Goal: Task Accomplishment & Management: Manage account settings

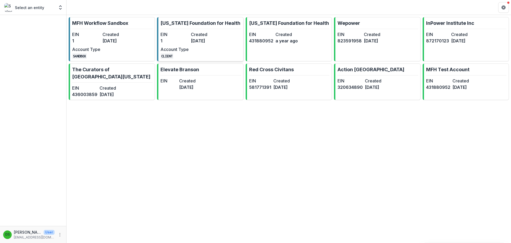
click at [199, 30] on link "[US_STATE] Foundation for Health EIN 1 Created [DATE] Account Type CLIENT" at bounding box center [200, 39] width 86 height 44
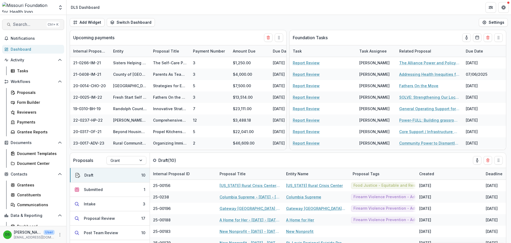
click at [31, 27] on span "Search..." at bounding box center [28, 24] width 31 height 5
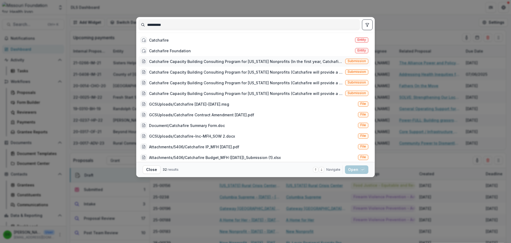
type input "**********"
click at [233, 59] on div "Catchafire Capacity Building Consulting Program for [US_STATE] Nonprofits (In t…" at bounding box center [246, 62] width 194 height 6
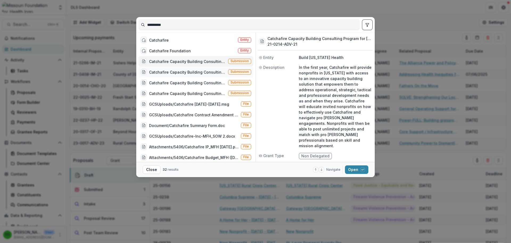
click at [196, 75] on div "Catchafire Capacity Building Consulting Program for [US_STATE] Nonprofits (Catc…" at bounding box center [183, 72] width 85 height 6
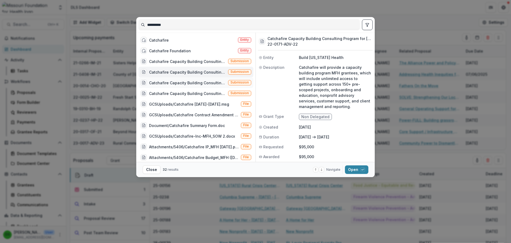
click at [196, 80] on div "Catchafire Capacity Building Consulting Program for [US_STATE] Nonprofits (Catc…" at bounding box center [187, 83] width 77 height 6
click at [359, 171] on button "Open with enter key" at bounding box center [356, 169] width 23 height 9
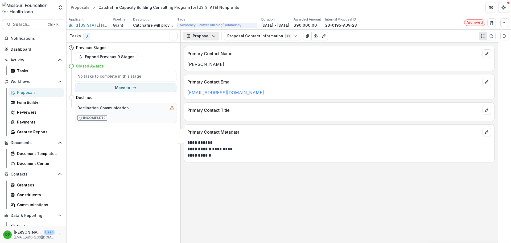
click at [208, 36] on button "Proposal" at bounding box center [201, 36] width 36 height 9
click at [209, 54] on div "Payments" at bounding box center [218, 57] width 49 height 6
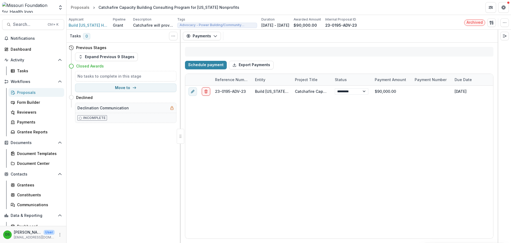
select select "****"
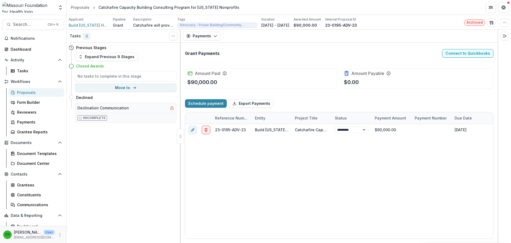
select select "****"
click at [30, 28] on button "Search... Ctrl + K" at bounding box center [33, 24] width 62 height 11
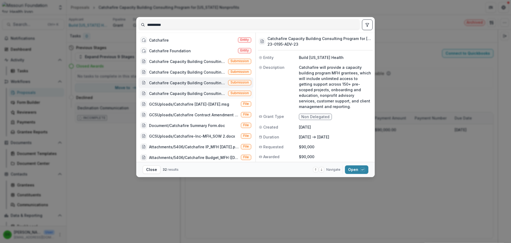
click at [203, 94] on div "Catchafire Capacity Building Consulting Program for Missouri Nonprofits (Catcha…" at bounding box center [187, 94] width 77 height 6
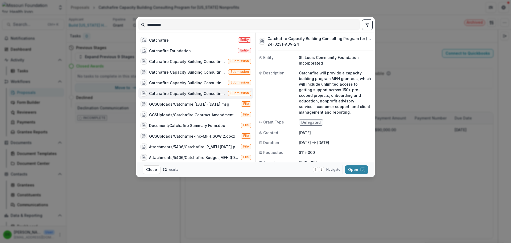
click at [203, 94] on div "Catchafire Capacity Building Consulting Program for Missouri Nonprofits (Catcha…" at bounding box center [187, 94] width 77 height 6
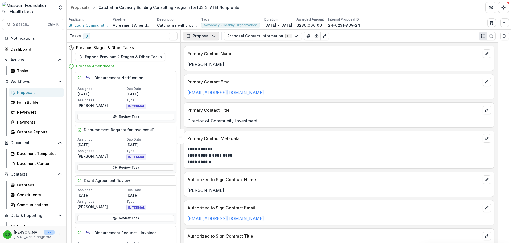
click at [207, 35] on button "Proposal" at bounding box center [201, 36] width 36 height 9
click at [205, 56] on div "Payments" at bounding box center [218, 57] width 49 height 6
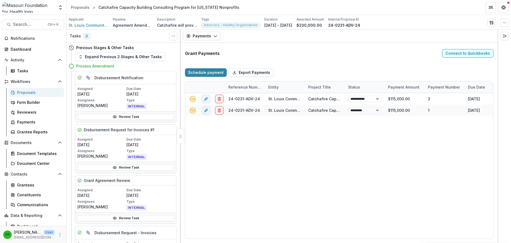
select select "****"
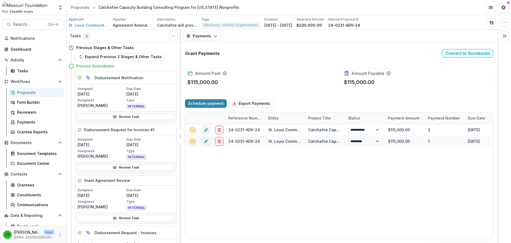
select select "****"
click at [119, 169] on link "Review Task" at bounding box center [125, 167] width 97 height 6
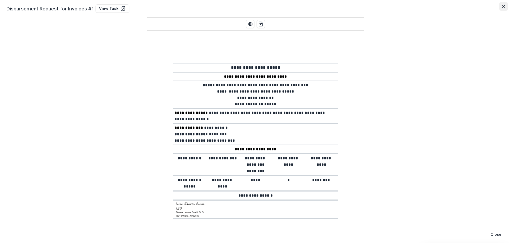
click at [504, 8] on button "Close" at bounding box center [503, 6] width 9 height 9
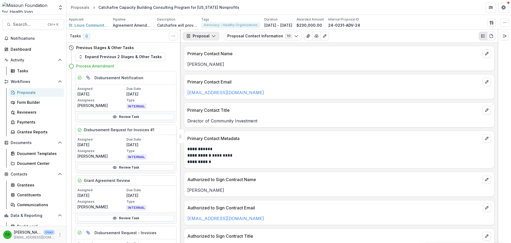
click at [206, 39] on button "Proposal" at bounding box center [201, 36] width 36 height 9
click at [108, 114] on link "Review Task" at bounding box center [125, 116] width 97 height 6
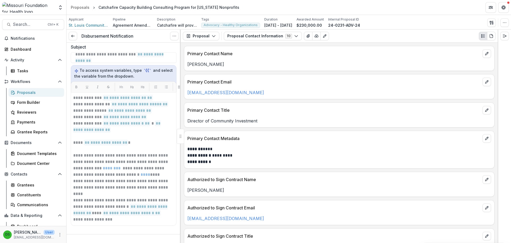
scroll to position [100, 0]
click at [75, 34] on icon at bounding box center [73, 36] width 4 height 4
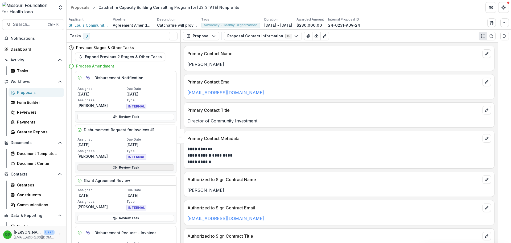
click at [128, 165] on link "Review Task" at bounding box center [125, 167] width 97 height 6
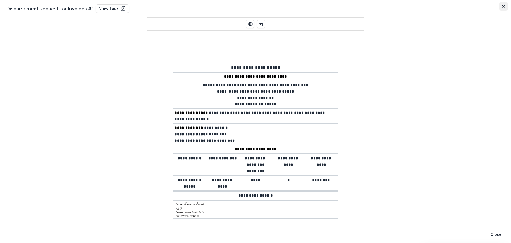
click at [501, 6] on button "Close" at bounding box center [503, 6] width 9 height 9
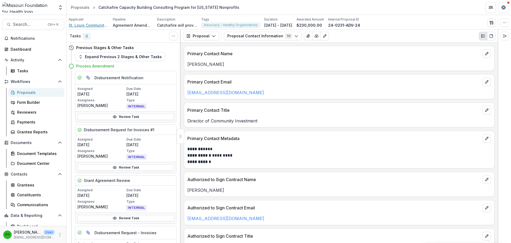
click at [83, 25] on span "St. Louis Community Foundation Incorporated" at bounding box center [89, 25] width 40 height 6
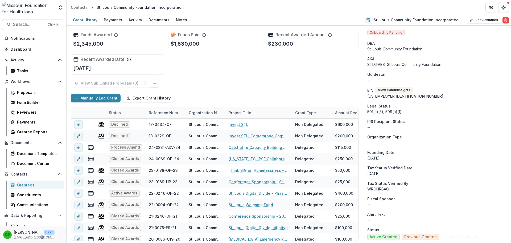
scroll to position [160, 0]
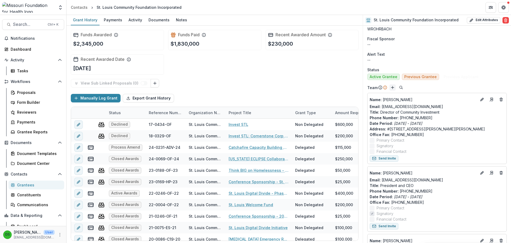
click at [391, 89] on icon "Add" at bounding box center [393, 87] width 4 height 4
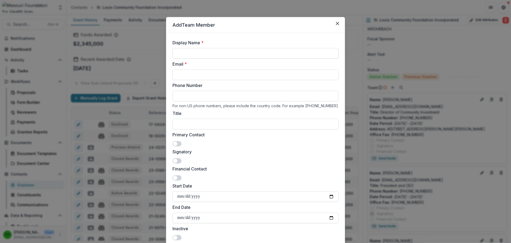
click at [228, 54] on input "Display Name *" at bounding box center [255, 53] width 166 height 11
type input "**********"
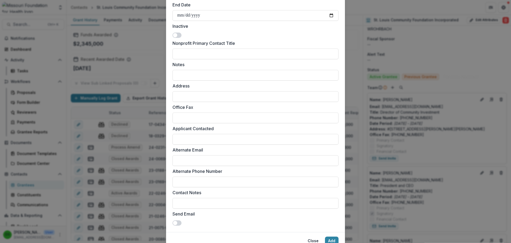
scroll to position [225, 0]
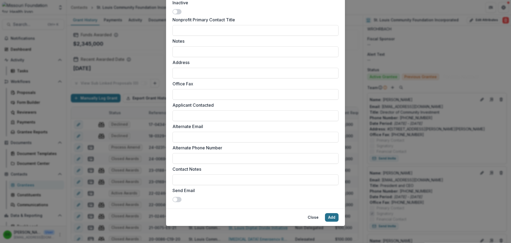
click at [333, 219] on button "Add" at bounding box center [332, 217] width 14 height 9
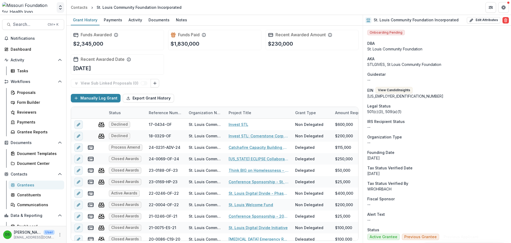
click at [61, 9] on polyline "Open entity switcher" at bounding box center [60, 8] width 2 height 1
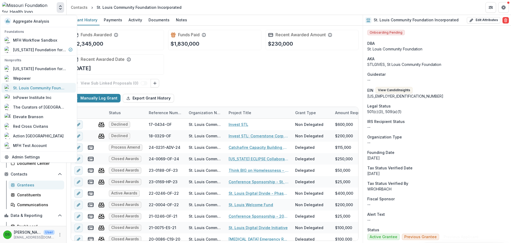
click at [37, 89] on div "St. Louis Community Foundation Incorporated" at bounding box center [39, 88] width 53 height 6
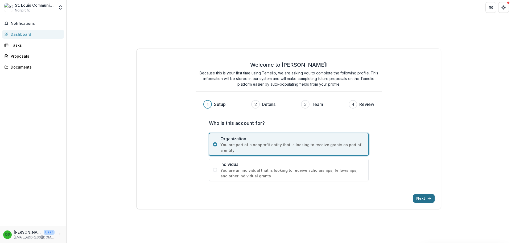
click at [426, 196] on button "Next" at bounding box center [424, 198] width 22 height 9
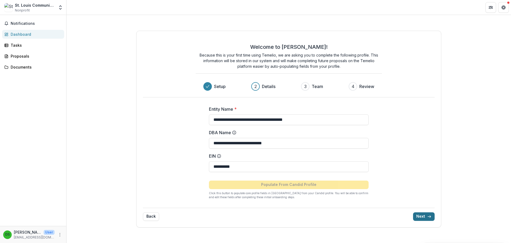
click at [428, 216] on icon "submit" at bounding box center [429, 216] width 4 height 4
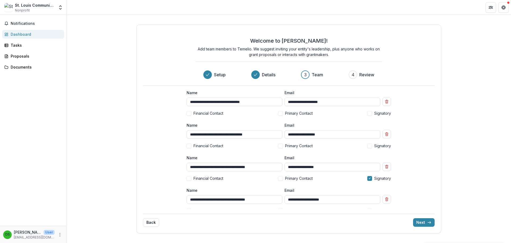
click at [279, 146] on span at bounding box center [280, 145] width 5 height 5
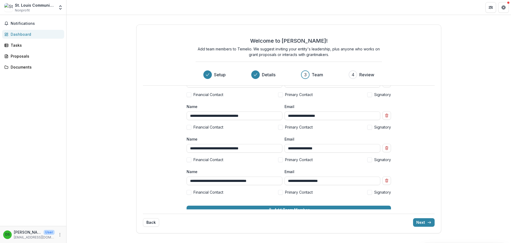
scroll to position [158, 0]
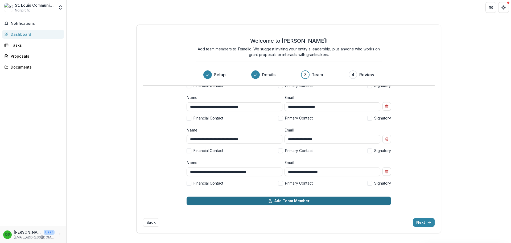
click at [285, 200] on button "Add Team Member" at bounding box center [289, 200] width 204 height 9
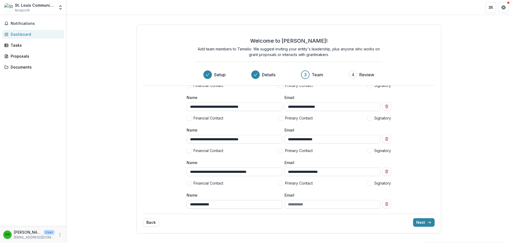
type input "**********"
click at [330, 206] on input "Email" at bounding box center [333, 204] width 96 height 9
type input "**********"
click at [421, 224] on button "Next" at bounding box center [424, 222] width 22 height 9
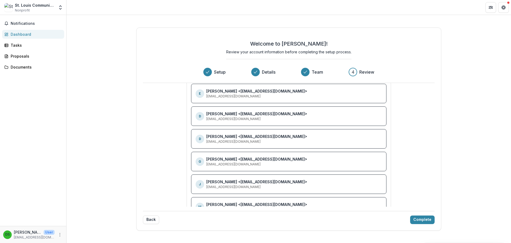
scroll to position [0, 0]
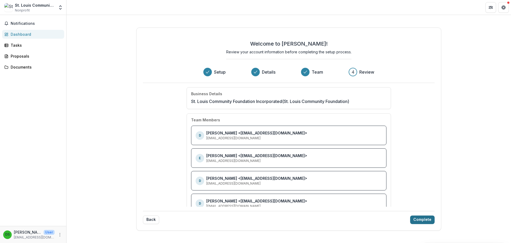
click at [428, 221] on button "Complete" at bounding box center [422, 219] width 24 height 9
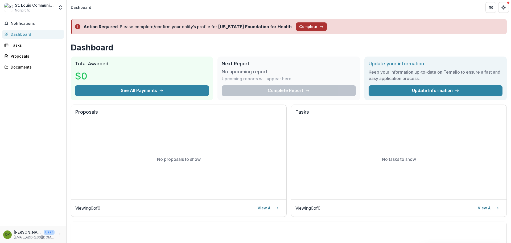
click at [297, 29] on button "Complete" at bounding box center [311, 26] width 31 height 9
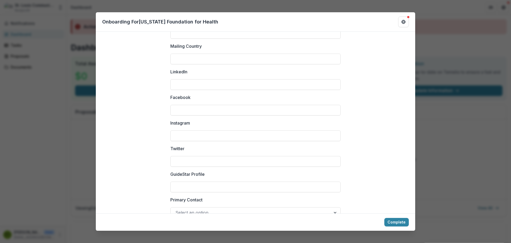
scroll to position [704, 0]
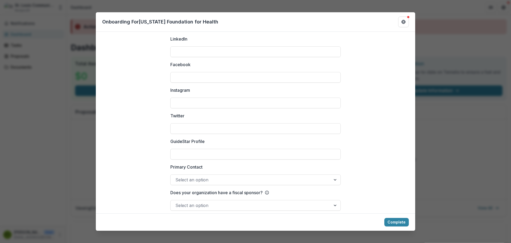
click at [252, 176] on div at bounding box center [250, 179] width 151 height 7
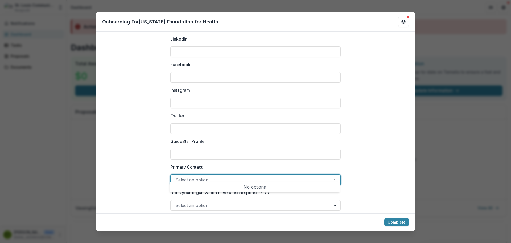
click at [252, 176] on div at bounding box center [250, 179] width 151 height 7
click at [251, 201] on div at bounding box center [250, 204] width 151 height 7
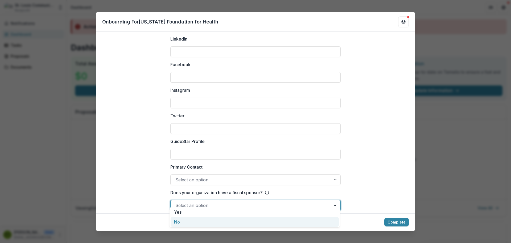
click at [239, 221] on div "No" at bounding box center [255, 222] width 168 height 10
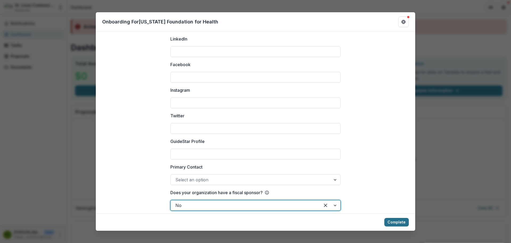
click at [401, 224] on button "Complete" at bounding box center [396, 221] width 24 height 9
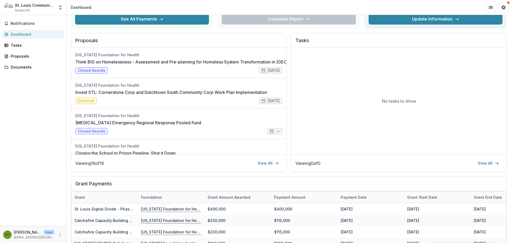
scroll to position [122, 0]
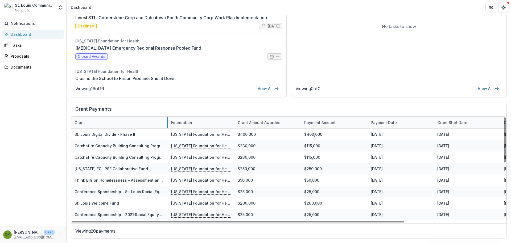
drag, startPoint x: 137, startPoint y: 124, endPoint x: 167, endPoint y: 122, distance: 30.1
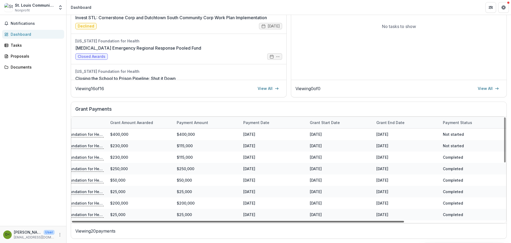
scroll to position [0, 0]
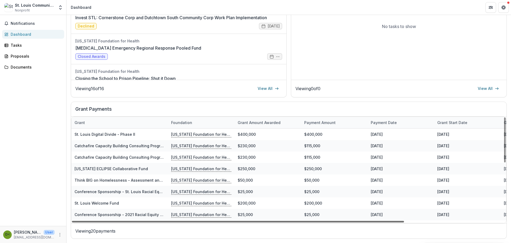
drag, startPoint x: 325, startPoint y: 222, endPoint x: 199, endPoint y: 203, distance: 128.1
click at [199, 220] on div at bounding box center [238, 221] width 332 height 2
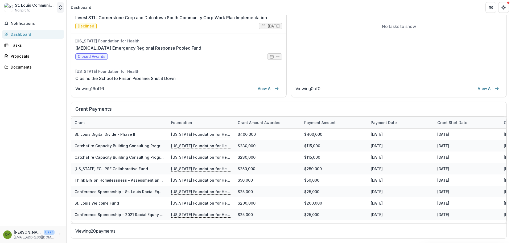
click at [60, 7] on icon "Open entity switcher" at bounding box center [60, 7] width 5 height 5
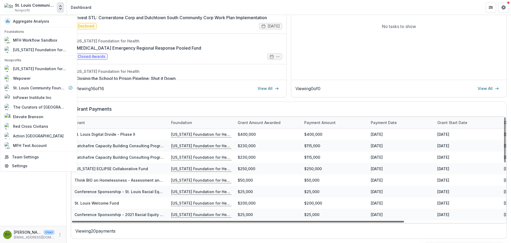
drag, startPoint x: 324, startPoint y: 221, endPoint x: 228, endPoint y: 202, distance: 98.1
click at [228, 220] on div at bounding box center [238, 221] width 332 height 2
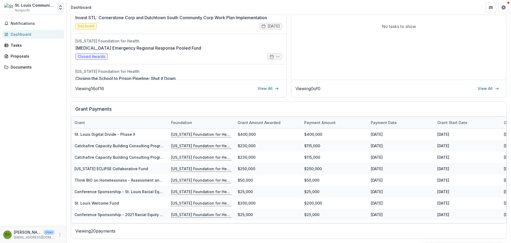
click at [61, 8] on polyline "Open entity switcher" at bounding box center [60, 8] width 2 height 1
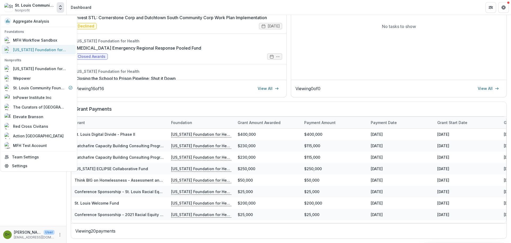
click at [47, 48] on div "[US_STATE] Foundation for Health" at bounding box center [39, 50] width 53 height 6
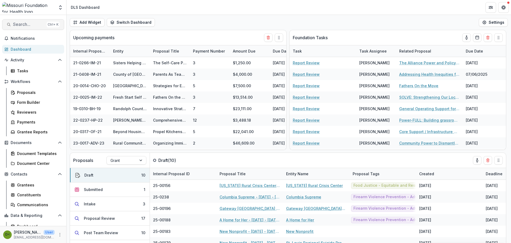
click at [25, 25] on span "Search..." at bounding box center [28, 24] width 31 height 5
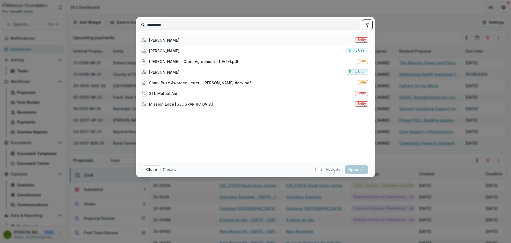
type input "**********"
click at [176, 42] on div "Diego Abente Entity" at bounding box center [254, 40] width 232 height 11
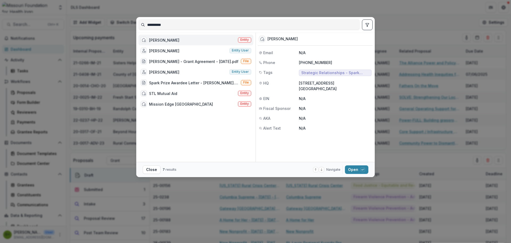
click at [176, 42] on div "Diego Abente Entity" at bounding box center [195, 40] width 115 height 11
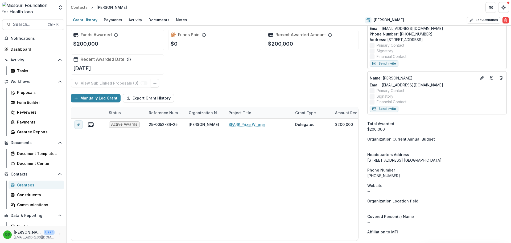
scroll to position [240, 0]
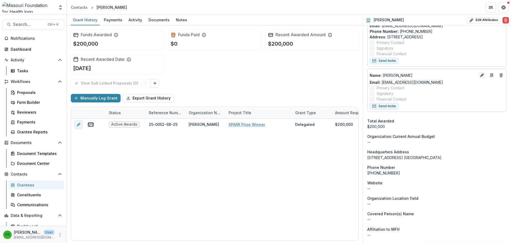
click at [481, 75] on icon "Edit" at bounding box center [481, 75] width 2 height 2
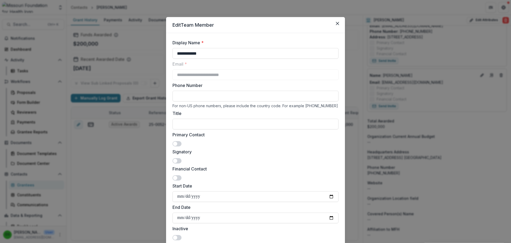
click at [177, 146] on span at bounding box center [176, 143] width 9 height 5
click at [176, 158] on span at bounding box center [176, 160] width 9 height 5
click at [178, 174] on div "Financial Contact" at bounding box center [255, 172] width 166 height 15
click at [178, 176] on span at bounding box center [176, 177] width 9 height 5
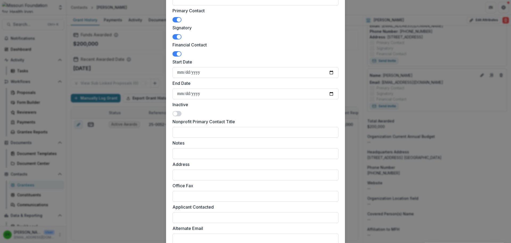
scroll to position [208, 0]
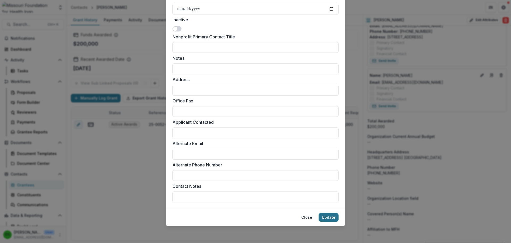
click at [334, 218] on button "Update" at bounding box center [329, 217] width 20 height 9
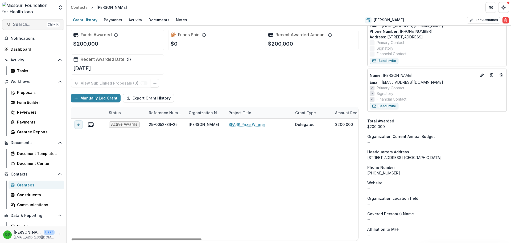
click at [37, 27] on span "Search..." at bounding box center [28, 24] width 31 height 5
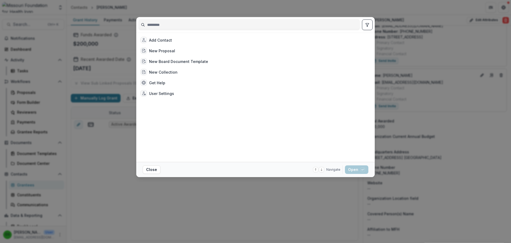
click at [285, 192] on div "Add Contact New Proposal New Board Document Template New Collection Get Help Us…" at bounding box center [255, 121] width 511 height 243
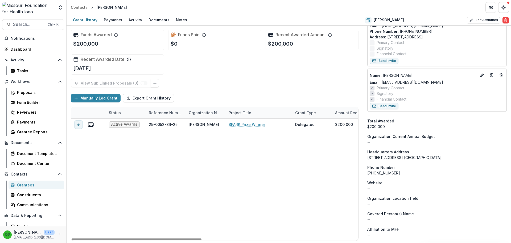
click at [32, 186] on div "Grantees" at bounding box center [38, 185] width 43 height 6
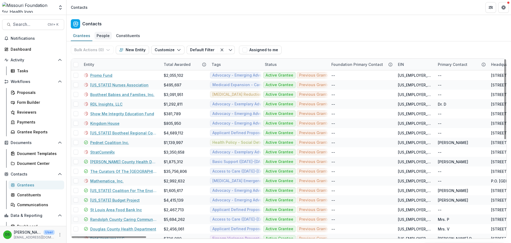
click at [106, 37] on div "People" at bounding box center [103, 36] width 17 height 8
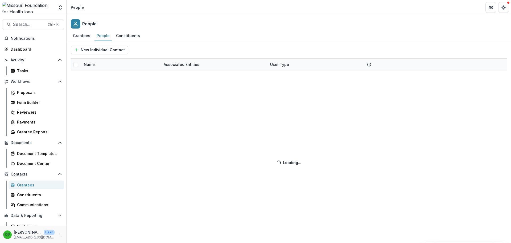
click at [74, 66] on div "New Individual Contact Name Associated Entities User Type Loading... Loading..." at bounding box center [289, 141] width 445 height 201
click at [96, 66] on div "New Individual Contact Name Associated Entities User Type Loading... Loading..." at bounding box center [289, 141] width 445 height 201
click at [92, 66] on div "New Individual Contact Name Associated Entities User Type Loading... Loading..." at bounding box center [289, 141] width 445 height 201
click at [112, 61] on div "New Individual Contact Name Associated Entities User Type Loading... Loading..." at bounding box center [289, 141] width 445 height 201
click at [80, 33] on div "Grantees" at bounding box center [82, 36] width 22 height 8
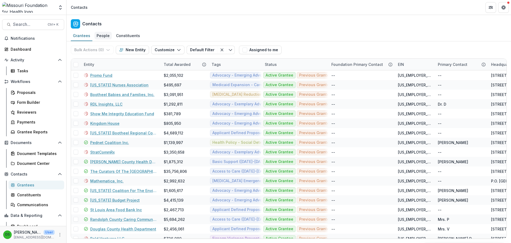
click at [106, 36] on div "People" at bounding box center [103, 36] width 17 height 8
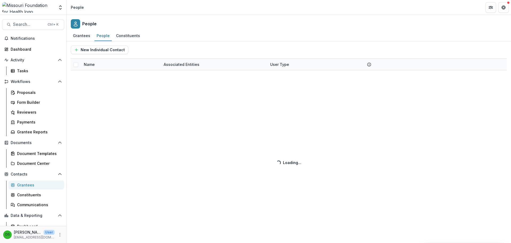
click at [162, 133] on div "New Individual Contact Name Associated Entities User Type Loading... Loading..." at bounding box center [289, 141] width 445 height 201
click at [158, 63] on div "New Individual Contact Name Associated Entities User Type Loading... Loading..." at bounding box center [289, 141] width 445 height 201
click at [155, 34] on div "Grantees People Constituents" at bounding box center [289, 36] width 445 height 11
click at [294, 150] on div "New Individual Contact Name Associated Entities User Type Loading... Loading..." at bounding box center [289, 141] width 445 height 201
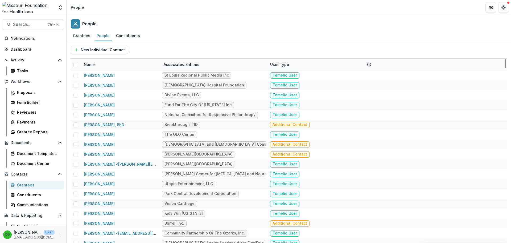
click at [369, 65] on line at bounding box center [369, 64] width 0 height 1
click at [257, 42] on div "New Individual Contact" at bounding box center [289, 49] width 436 height 17
click at [94, 64] on div "Name" at bounding box center [89, 64] width 17 height 6
click at [96, 74] on input at bounding box center [114, 76] width 64 height 9
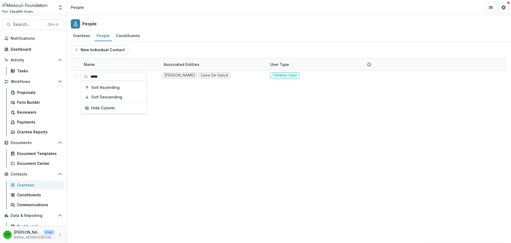
type input "*****"
click at [164, 36] on div "Grantees People Constituents" at bounding box center [289, 36] width 445 height 11
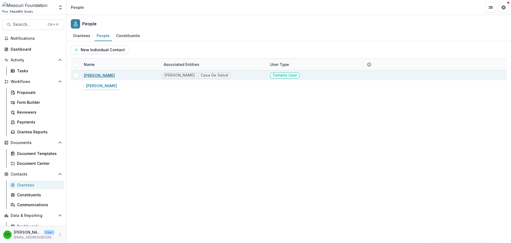
click at [102, 76] on link "Diego Abente" at bounding box center [99, 75] width 31 height 5
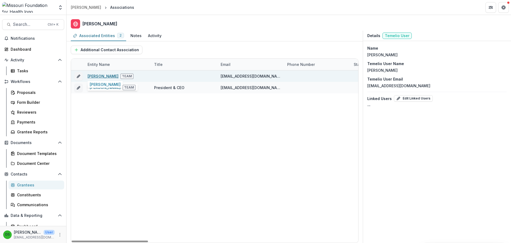
click at [104, 78] on link "Diego Abente" at bounding box center [103, 76] width 31 height 5
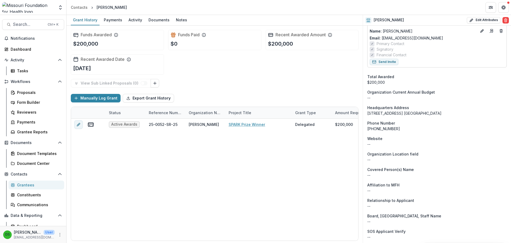
scroll to position [293, 0]
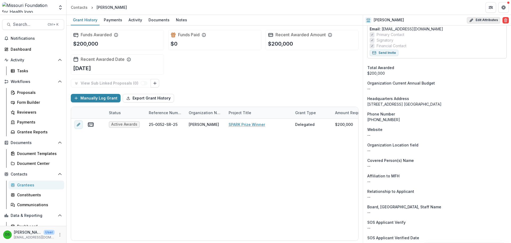
click at [475, 20] on button "Edit Attributes" at bounding box center [484, 20] width 34 height 6
select select
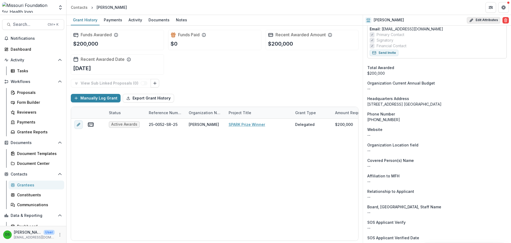
select select
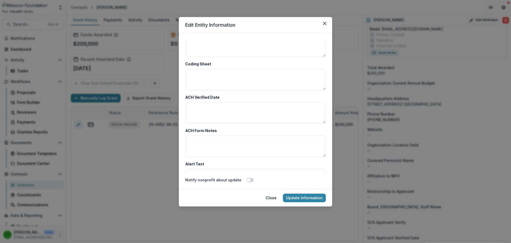
scroll to position [1875, 0]
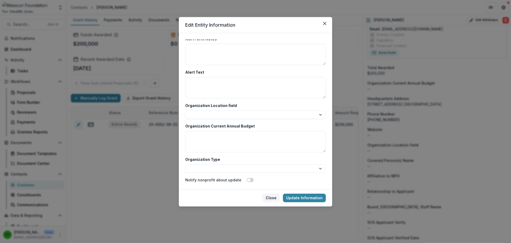
click at [270, 195] on button "Close" at bounding box center [270, 197] width 17 height 9
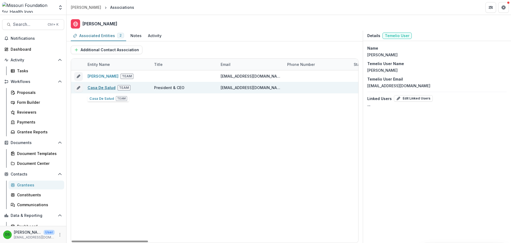
click at [102, 89] on link "Casa De Salud" at bounding box center [102, 87] width 28 height 5
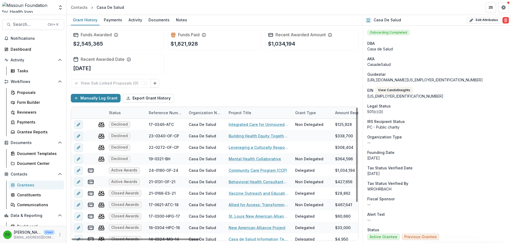
click at [157, 112] on div "Reference Number" at bounding box center [166, 113] width 40 height 6
click at [167, 143] on span "Sort Descending" at bounding box center [171, 145] width 31 height 5
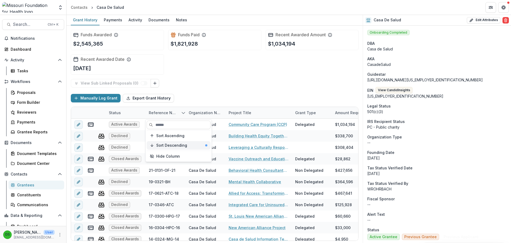
click at [167, 143] on span "Sort Descending" at bounding box center [171, 145] width 31 height 5
click at [168, 143] on span "Sort Descending" at bounding box center [171, 145] width 31 height 5
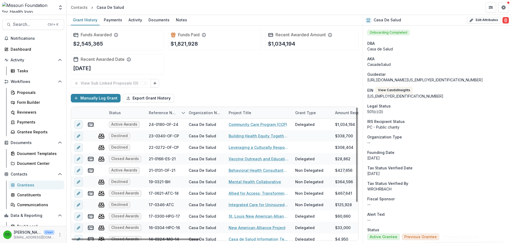
click at [194, 80] on div "View Sub Linked Proposals ( 0 )" at bounding box center [215, 83] width 288 height 9
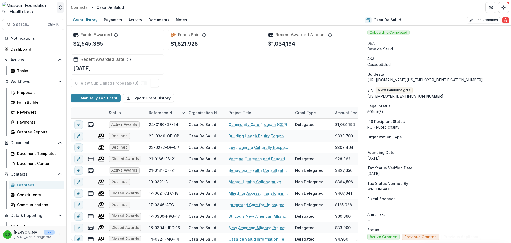
click at [60, 7] on icon "Open entity switcher" at bounding box center [60, 7] width 5 height 5
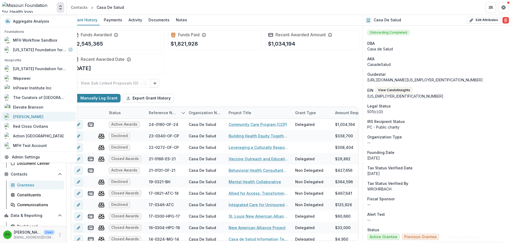
click at [33, 115] on div "[PERSON_NAME]" at bounding box center [28, 117] width 30 height 6
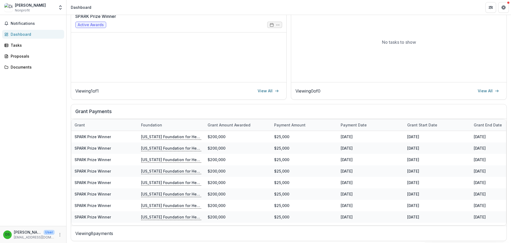
scroll to position [96, 0]
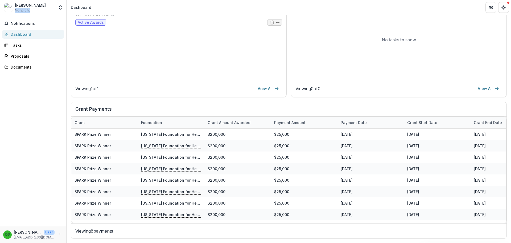
drag, startPoint x: 15, startPoint y: 11, endPoint x: 32, endPoint y: 11, distance: 17.0
click at [32, 11] on div "Diego Abente Nonprofit" at bounding box center [30, 7] width 31 height 10
click at [26, 11] on span "Nonprofit" at bounding box center [22, 10] width 15 height 5
drag, startPoint x: 329, startPoint y: 108, endPoint x: 290, endPoint y: 101, distance: 40.0
click at [290, 101] on div "Dashboard Total Awarded $200,000 See All Payments Next Report No upcoming repor…" at bounding box center [289, 80] width 445 height 323
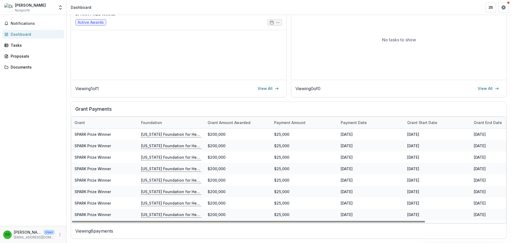
click at [352, 124] on div "Payment date" at bounding box center [354, 123] width 32 height 6
click at [361, 121] on div "Payment date" at bounding box center [354, 123] width 32 height 6
click at [360, 121] on div "Payment date" at bounding box center [354, 123] width 32 height 6
click at [83, 122] on div "Grant" at bounding box center [79, 123] width 17 height 6
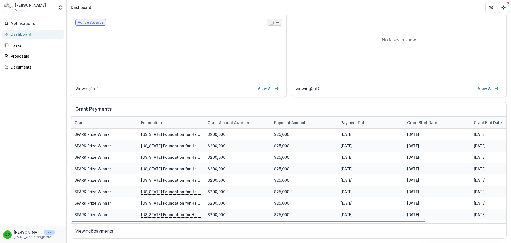
click at [89, 109] on h2 "Grant Payments" at bounding box center [288, 111] width 427 height 10
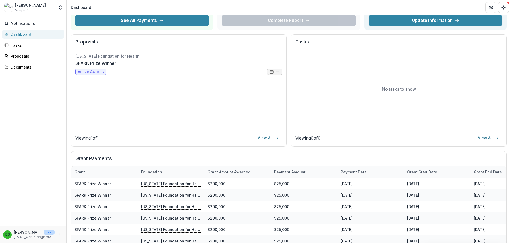
scroll to position [0, 0]
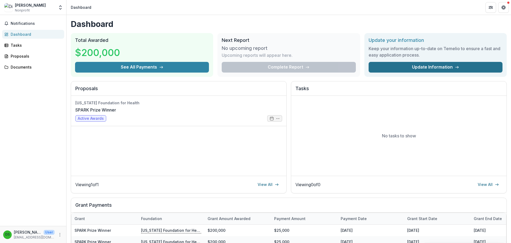
click at [420, 65] on link "Update Information" at bounding box center [436, 67] width 134 height 11
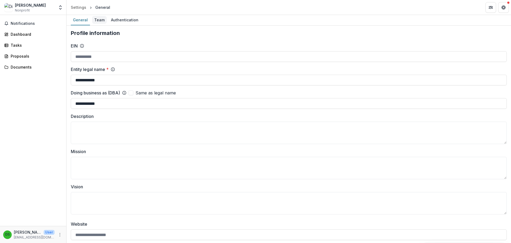
click at [99, 20] on div "Team" at bounding box center [99, 20] width 15 height 8
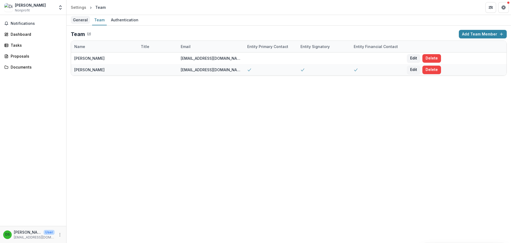
click at [75, 19] on div "General" at bounding box center [80, 20] width 19 height 8
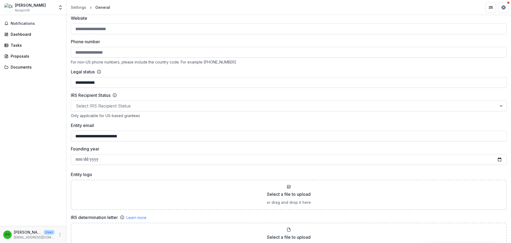
scroll to position [186, 0]
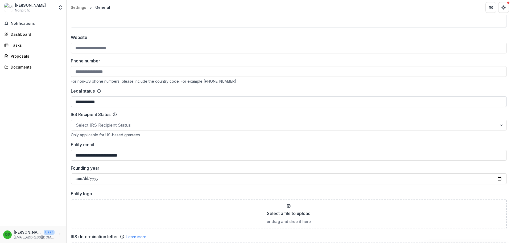
click at [115, 99] on input "**********" at bounding box center [289, 101] width 436 height 11
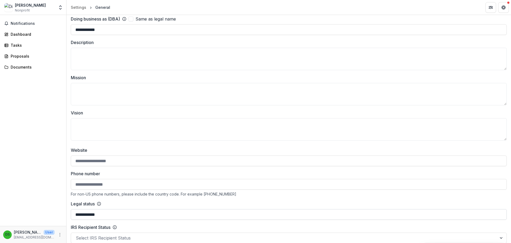
scroll to position [213, 0]
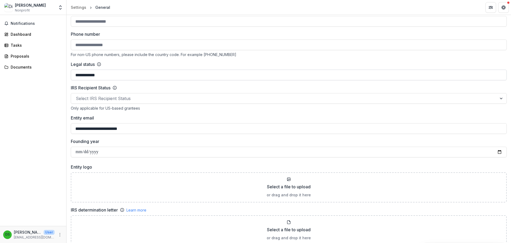
click at [146, 74] on input "**********" at bounding box center [289, 74] width 436 height 11
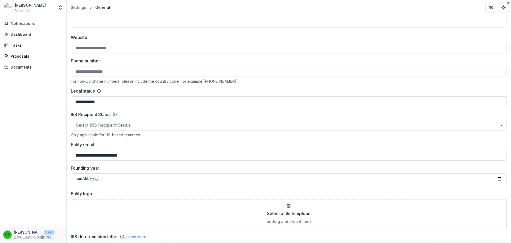
click at [99, 104] on input "**********" at bounding box center [289, 101] width 436 height 11
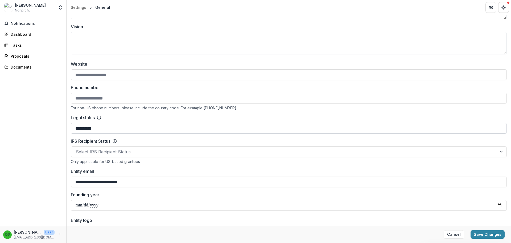
scroll to position [0, 0]
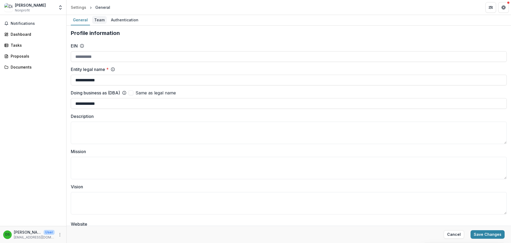
type input "**********"
click at [96, 20] on div "Team" at bounding box center [99, 20] width 15 height 8
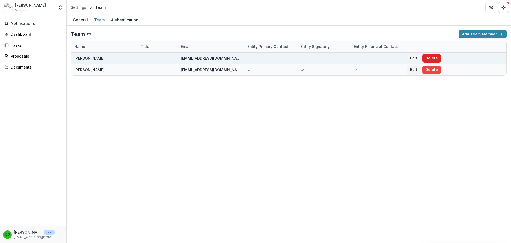
click at [435, 56] on button "Delete" at bounding box center [431, 58] width 19 height 9
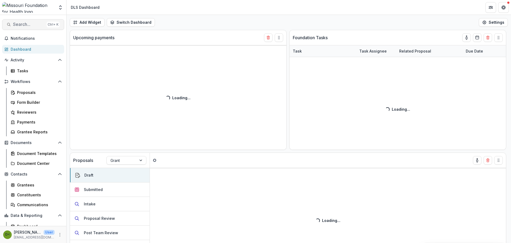
click at [31, 28] on button "Search... Ctrl + K" at bounding box center [33, 24] width 62 height 11
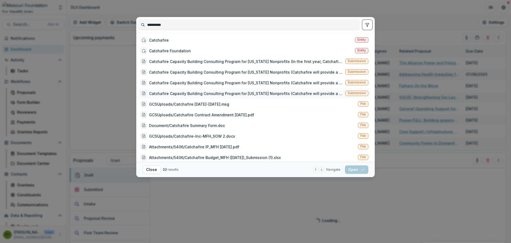
type input "**********"
click at [183, 91] on div "Catchafire Capacity Building Consulting Program for [US_STATE] Nonprofits (Catc…" at bounding box center [246, 94] width 194 height 6
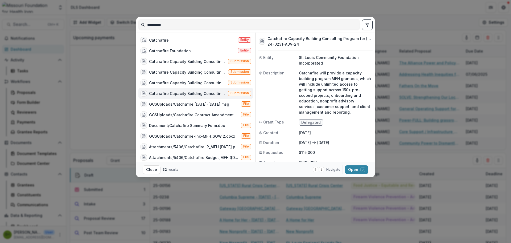
click at [432, 24] on div "**********" at bounding box center [255, 121] width 511 height 243
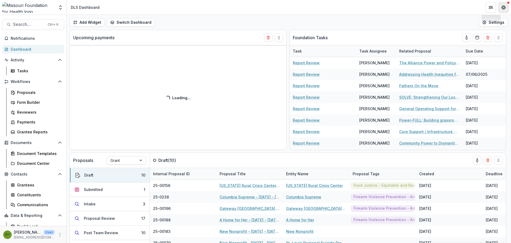
click at [507, 11] on button "Get Help" at bounding box center [503, 7] width 11 height 11
click at [0, 0] on span "Is there a way for the full duration to show in the header so we don't have to …" at bounding box center [0, 0] width 0 height 0
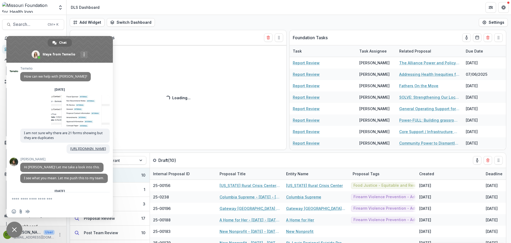
click at [53, 200] on textarea "Compose your message..." at bounding box center [54, 198] width 85 height 13
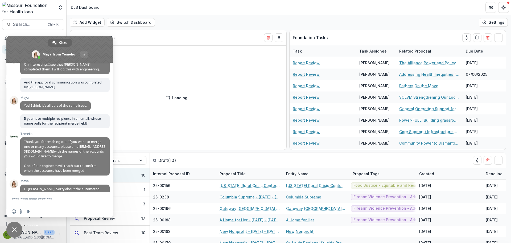
click at [53, 200] on textarea "Compose your message..." at bounding box center [54, 198] width 85 height 13
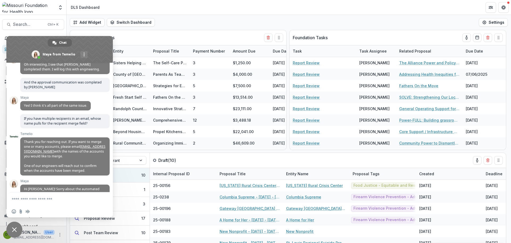
scroll to position [1245, 0]
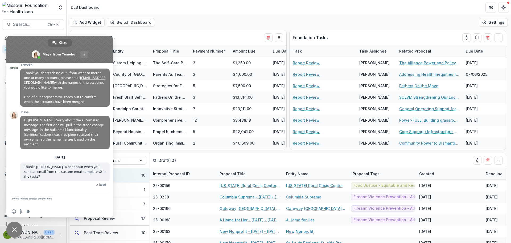
click at [16, 229] on span "Close chat" at bounding box center [14, 229] width 5 height 5
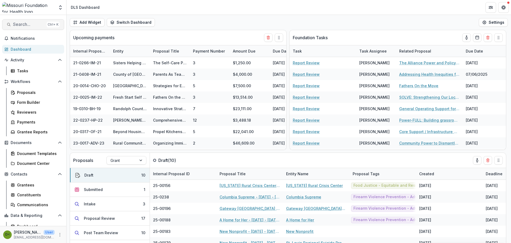
click at [48, 26] on div "Ctrl + K" at bounding box center [53, 25] width 13 height 6
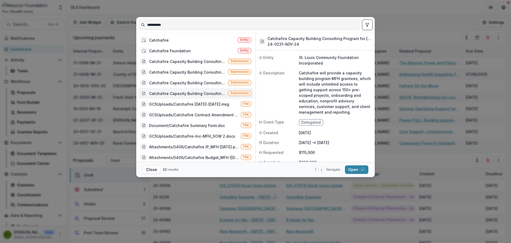
click at [219, 96] on div "Catchafire Capacity Building Consulting Program for Missouri Nonprofits (Catcha…" at bounding box center [195, 93] width 115 height 11
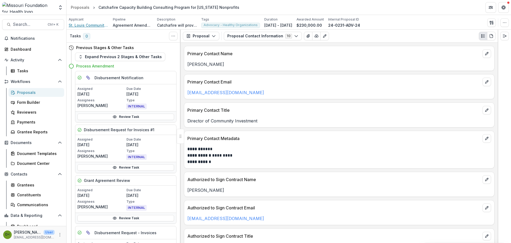
click at [94, 26] on span "St. Louis Community Foundation Incorporated" at bounding box center [89, 25] width 40 height 6
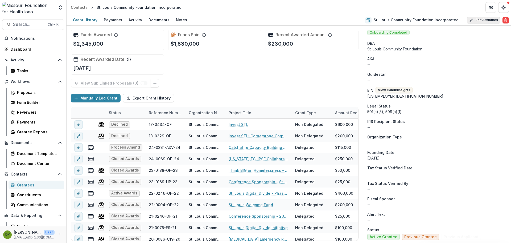
click at [480, 21] on button "Edit Attributes" at bounding box center [484, 20] width 34 height 6
select select
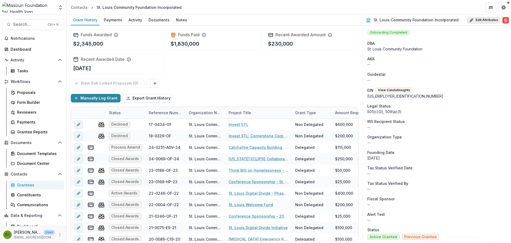
select select
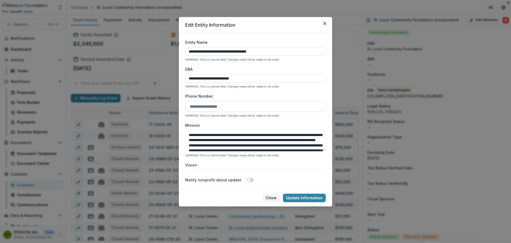
click at [270, 197] on button "Close" at bounding box center [270, 197] width 17 height 9
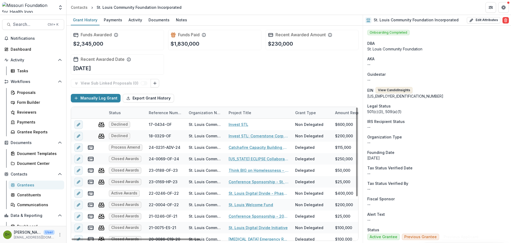
click at [397, 91] on button "View Candid Insights" at bounding box center [394, 90] width 37 height 6
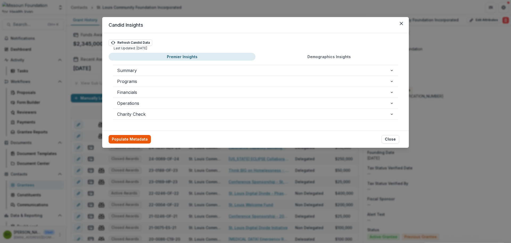
click at [124, 139] on button "Populate Metadata" at bounding box center [130, 139] width 42 height 9
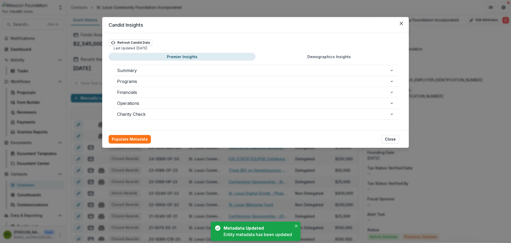
click at [339, 61] on div "Summary Property Value Entity Name Saint Louis Community Foundation EIN 43-1758…" at bounding box center [256, 91] width 294 height 63
click at [338, 61] on div "Summary Property Value Entity Name Saint Louis Community Foundation EIN 43-1758…" at bounding box center [256, 91] width 294 height 63
click at [340, 58] on button "Demographics Insights" at bounding box center [329, 57] width 147 height 8
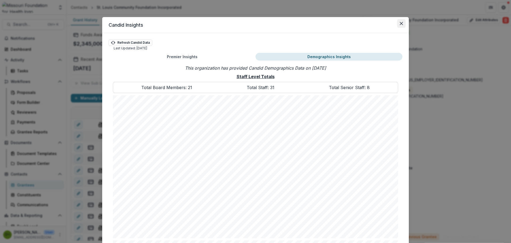
click at [398, 23] on button "Close" at bounding box center [401, 23] width 9 height 9
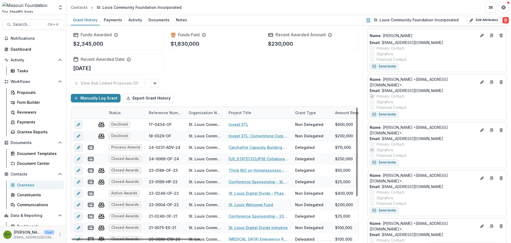
scroll to position [346, 0]
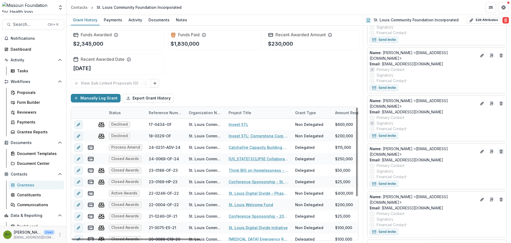
click at [499, 149] on icon "Deletes" at bounding box center [501, 151] width 4 height 4
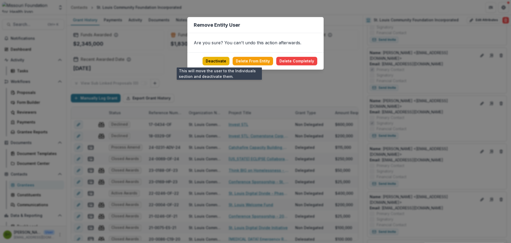
click at [216, 61] on button "Deactivate" at bounding box center [216, 61] width 27 height 9
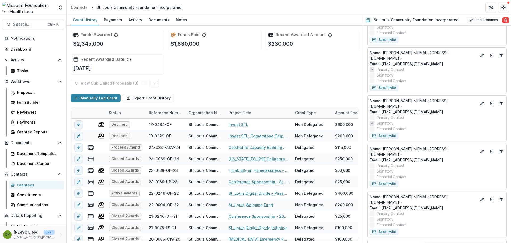
scroll to position [301, 0]
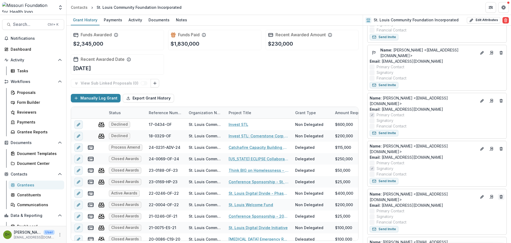
click at [500, 196] on icon "Deletes" at bounding box center [501, 197] width 2 height 2
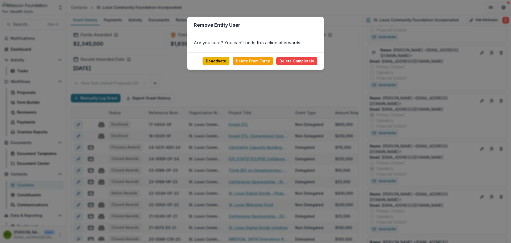
click at [228, 60] on button "Deactivate" at bounding box center [216, 61] width 27 height 9
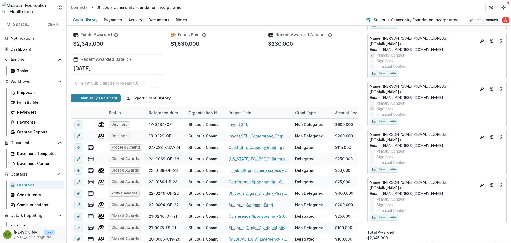
scroll to position [381, 0]
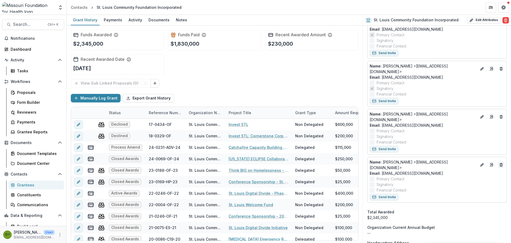
click at [500, 162] on icon "Deletes" at bounding box center [501, 164] width 4 height 4
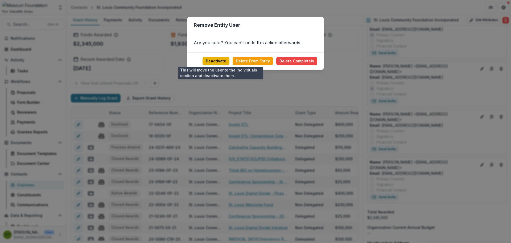
click at [222, 61] on button "Deactivate" at bounding box center [216, 61] width 27 height 9
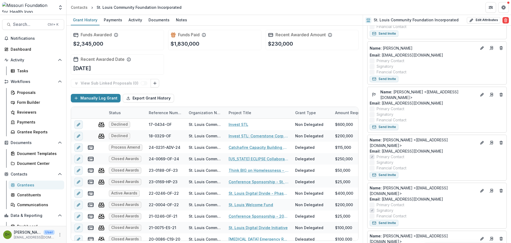
scroll to position [248, 0]
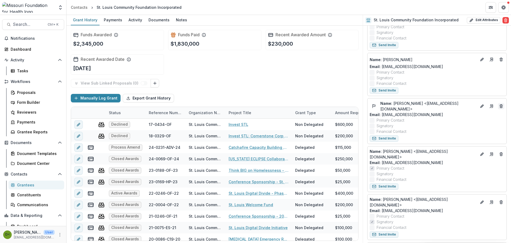
click at [500, 104] on icon "Deletes" at bounding box center [501, 106] width 4 height 4
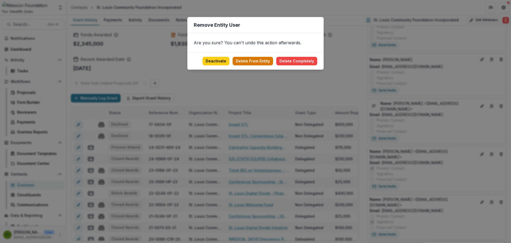
click at [256, 60] on button "Delete From Entity" at bounding box center [253, 61] width 40 height 9
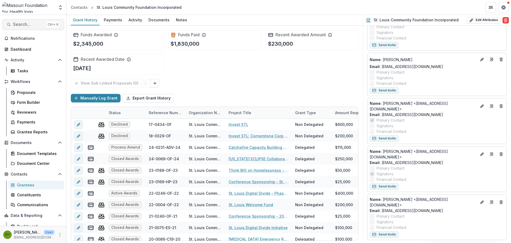
click at [42, 20] on button "Search... Ctrl + K" at bounding box center [33, 24] width 62 height 11
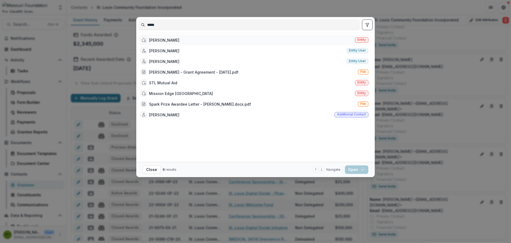
type input "*****"
click at [151, 38] on div "Diego Abente" at bounding box center [164, 40] width 30 height 6
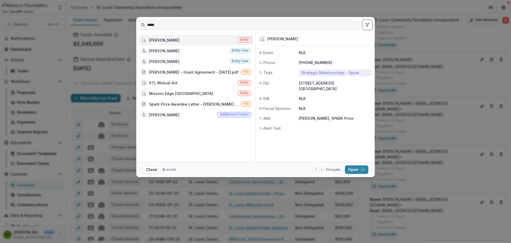
click at [151, 38] on div "Diego Abente" at bounding box center [164, 40] width 30 height 6
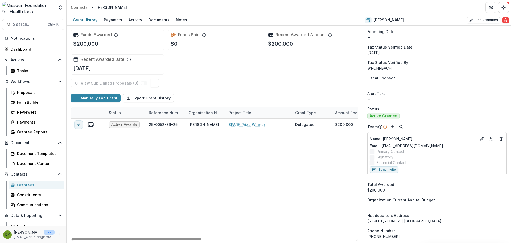
scroll to position [114, 0]
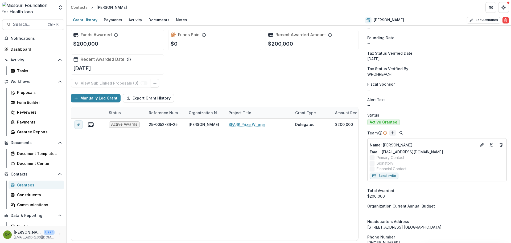
click at [393, 134] on icon "Add" at bounding box center [393, 132] width 4 height 4
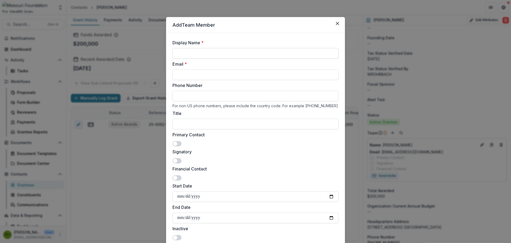
click at [269, 55] on input "Display Name *" at bounding box center [255, 53] width 166 height 11
type input "**********"
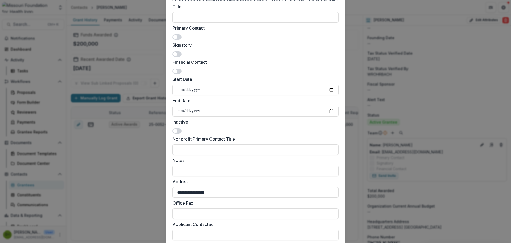
scroll to position [225, 0]
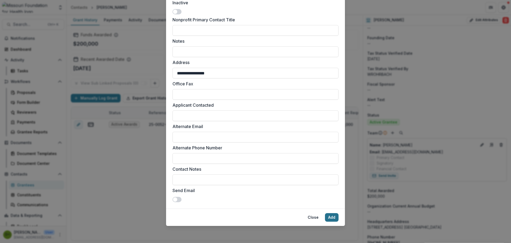
click at [327, 216] on button "Add" at bounding box center [332, 217] width 14 height 9
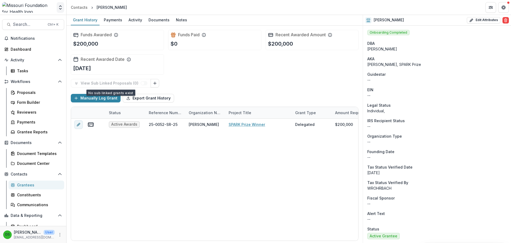
click at [60, 8] on icon "Open entity switcher" at bounding box center [60, 7] width 5 height 5
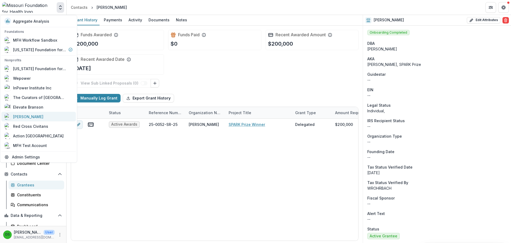
click at [37, 114] on div "Diego Abente" at bounding box center [28, 117] width 30 height 6
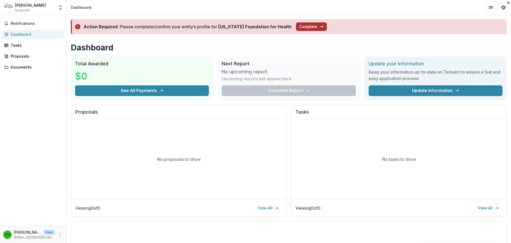
click at [302, 26] on button "Complete" at bounding box center [311, 26] width 31 height 9
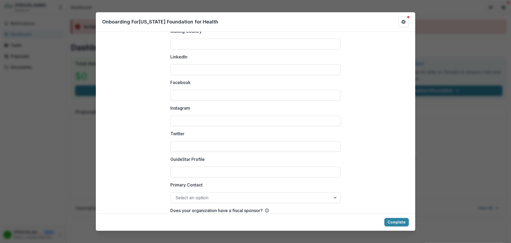
scroll to position [704, 0]
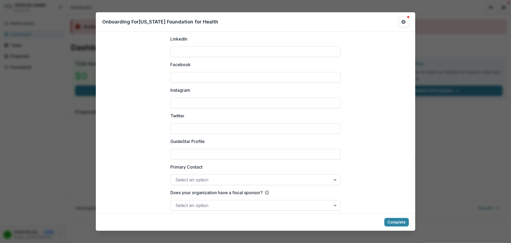
click at [310, 201] on div at bounding box center [250, 204] width 151 height 7
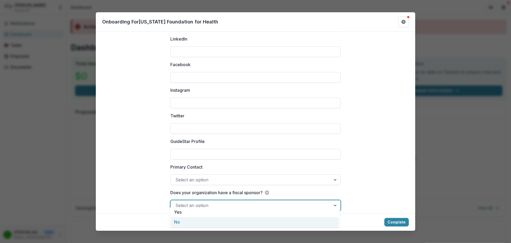
click at [229, 218] on div "No" at bounding box center [255, 222] width 168 height 10
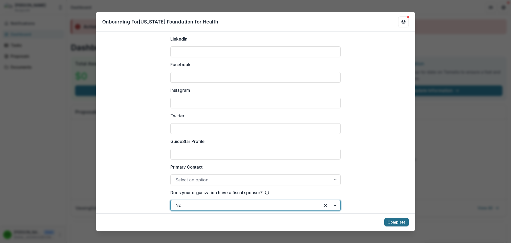
click at [397, 219] on button "Complete" at bounding box center [396, 221] width 24 height 9
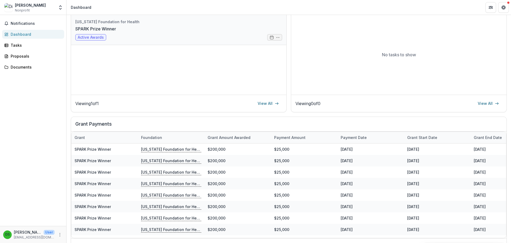
scroll to position [96, 0]
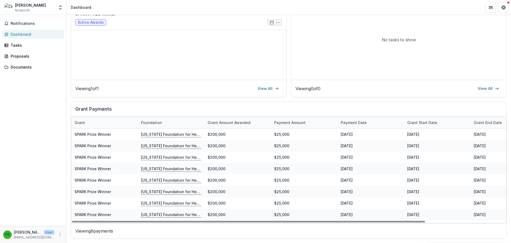
click at [359, 124] on div "Payment date" at bounding box center [354, 123] width 32 height 6
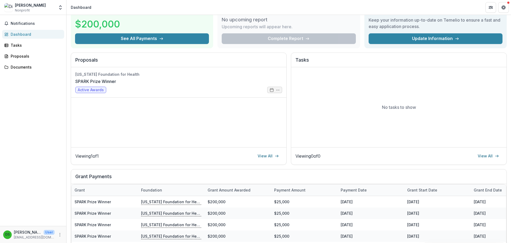
scroll to position [0, 0]
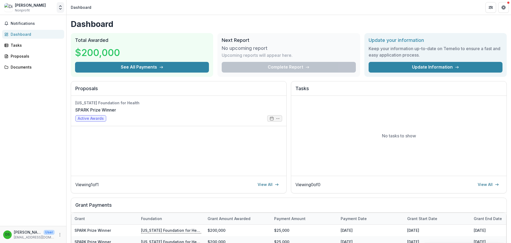
click at [60, 9] on polyline "Open entity switcher" at bounding box center [60, 8] width 2 height 1
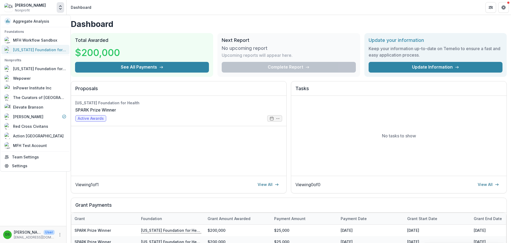
click at [46, 49] on div "[US_STATE] Foundation for Health" at bounding box center [39, 50] width 53 height 6
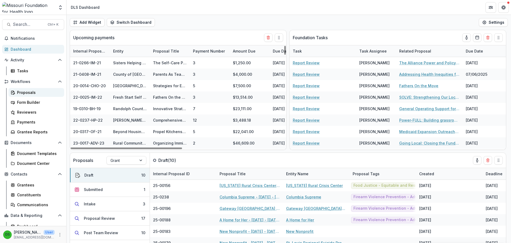
click at [28, 93] on div "Proposals" at bounding box center [38, 92] width 43 height 6
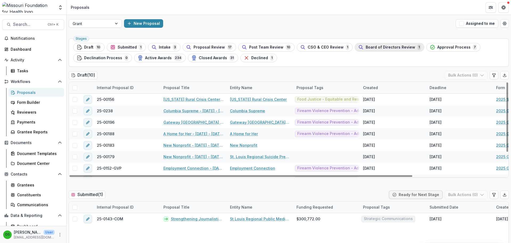
click at [402, 47] on span "Board of Directors Review" at bounding box center [391, 47] width 50 height 5
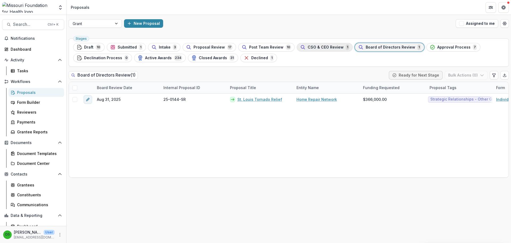
click at [308, 46] on span "CSO & CEO Review" at bounding box center [326, 47] width 36 height 5
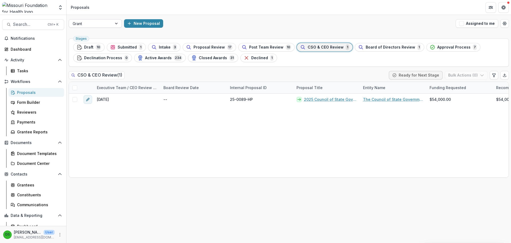
click at [92, 24] on div at bounding box center [91, 23] width 36 height 7
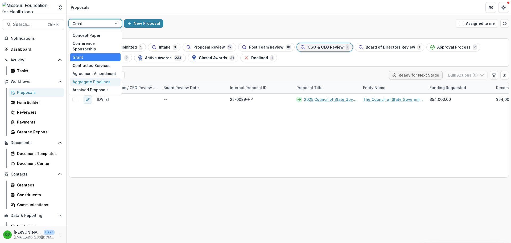
click at [92, 79] on div "Aggregate Pipelines" at bounding box center [95, 81] width 51 height 8
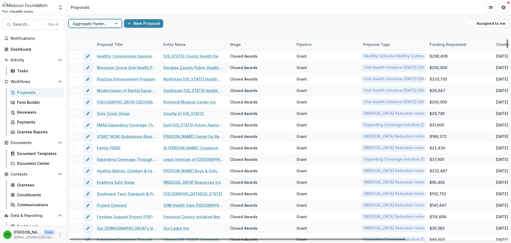
click at [238, 45] on div "Stage" at bounding box center [235, 45] width 17 height 6
click at [241, 57] on input at bounding box center [260, 56] width 64 height 9
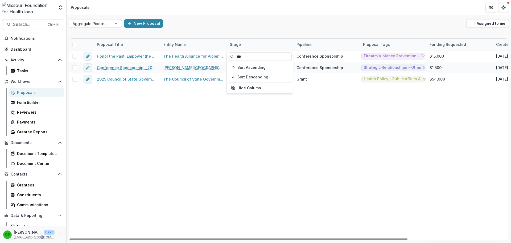
type input "***"
click at [245, 18] on div "Aggregate Pipelines New Proposal Assigned to me" at bounding box center [289, 23] width 445 height 17
click at [239, 44] on div "Stage" at bounding box center [235, 45] width 17 height 6
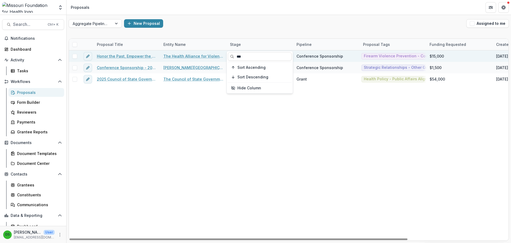
drag, startPoint x: 243, startPoint y: 58, endPoint x: 225, endPoint y: 56, distance: 18.2
click at [225, 56] on body "Skip to content Aggregate Analysis Foundations MFH Workflow Sandbox Missouri Fo…" at bounding box center [255, 121] width 511 height 243
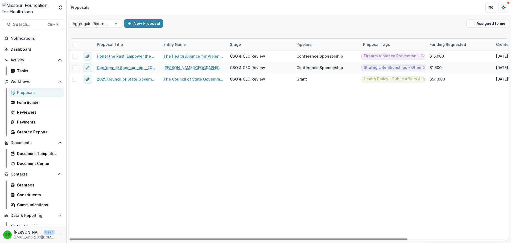
click at [240, 45] on div "Stage" at bounding box center [235, 45] width 17 height 6
drag, startPoint x: 245, startPoint y: 57, endPoint x: 232, endPoint y: 56, distance: 12.8
click at [232, 56] on input "***" at bounding box center [260, 56] width 64 height 9
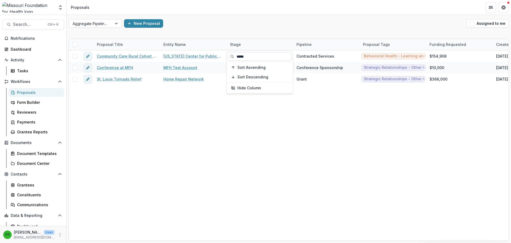
type input "*****"
click at [20, 93] on div "Proposals" at bounding box center [38, 92] width 43 height 6
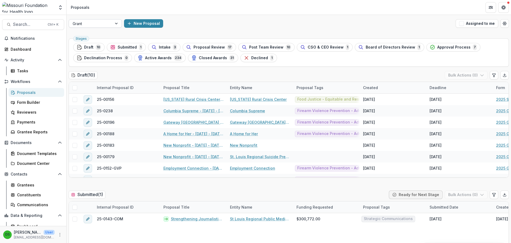
click at [102, 22] on div at bounding box center [91, 23] width 36 height 7
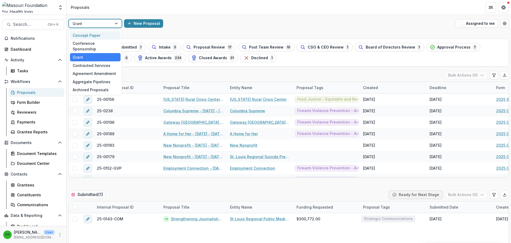
click at [97, 34] on div "Concept Paper" at bounding box center [95, 35] width 51 height 8
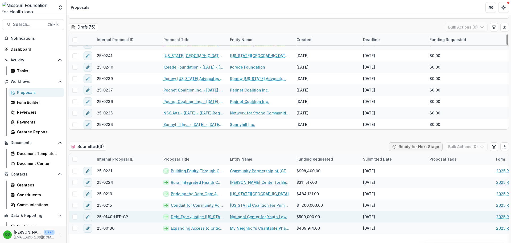
scroll to position [80, 0]
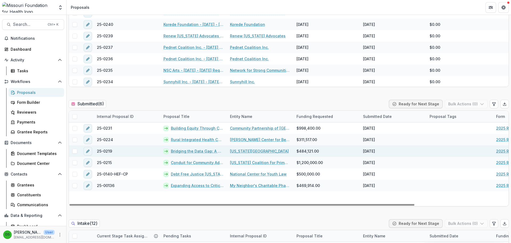
click at [186, 153] on link "Bridging the Data Gap: A Community-Led Toolkit for Immigrant Health Equity" at bounding box center [197, 151] width 53 height 6
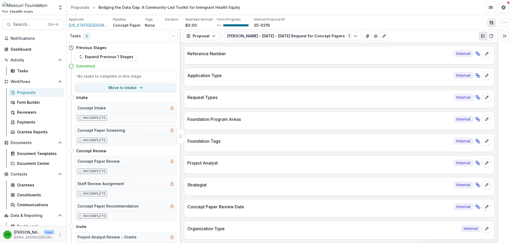
click at [494, 24] on icon "button" at bounding box center [492, 22] width 4 height 4
click at [451, 44] on button "Proposal Files" at bounding box center [466, 43] width 57 height 9
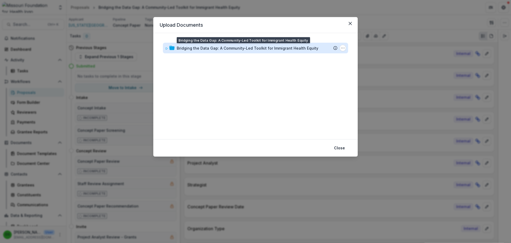
click at [278, 50] on div "Bridging the Data Gap: A Community-Led Toolkit for Immigrant Health Equity" at bounding box center [248, 48] width 142 height 6
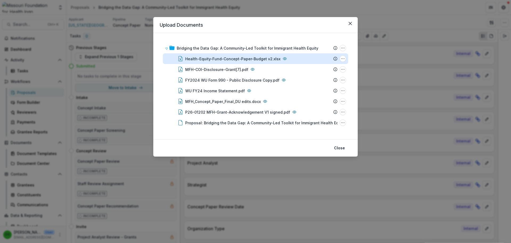
click at [267, 58] on div "Health-Equity-Fund-Concept-Paper-Budget v2.xlsx" at bounding box center [232, 59] width 95 height 6
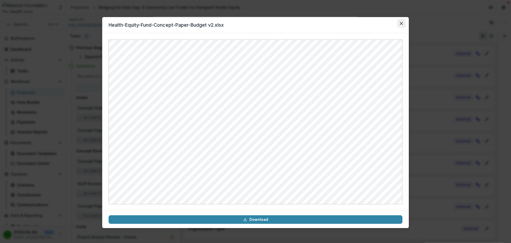
click at [400, 24] on button "Close" at bounding box center [401, 23] width 9 height 9
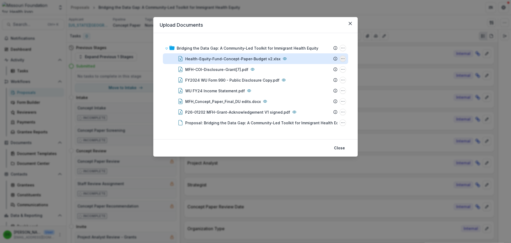
click at [341, 60] on icon "Health-Equity-Fund-Concept-Paper-Budget v2.xlsx Options" at bounding box center [343, 58] width 4 height 4
click at [309, 78] on button "Download" at bounding box center [316, 77] width 57 height 9
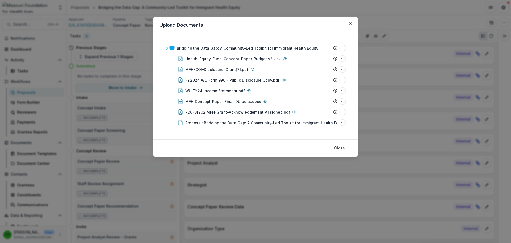
click at [386, 18] on div "Upload Documents Bridging the Data Gap: A Community-Led Toolkit for Immigrant H…" at bounding box center [255, 121] width 511 height 243
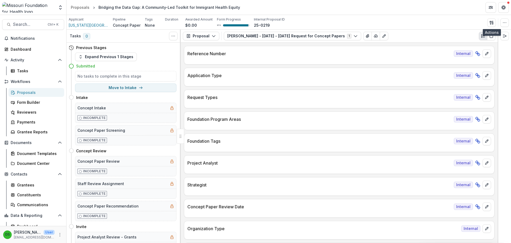
click at [19, 91] on div "Proposals" at bounding box center [38, 92] width 43 height 6
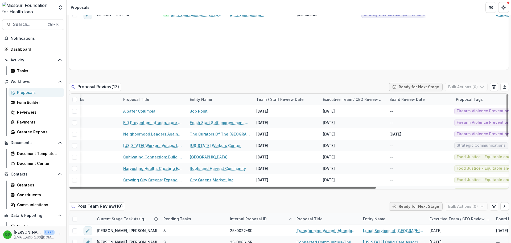
scroll to position [0, 174]
drag, startPoint x: 397, startPoint y: 182, endPoint x: 395, endPoint y: 192, distance: 10.7
click at [376, 188] on div at bounding box center [222, 188] width 306 height 2
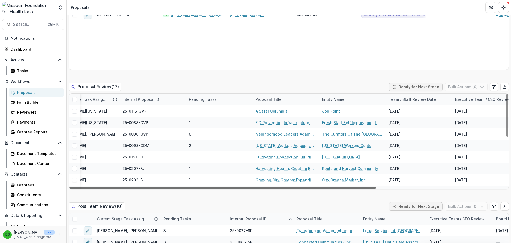
scroll to position [0, 0]
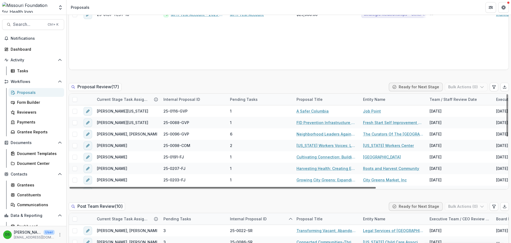
drag, startPoint x: 397, startPoint y: 187, endPoint x: 228, endPoint y: 185, distance: 168.8
click at [228, 187] on div at bounding box center [222, 188] width 306 height 2
click at [493, 89] on button "Edit table settings" at bounding box center [494, 87] width 9 height 9
select select "******"
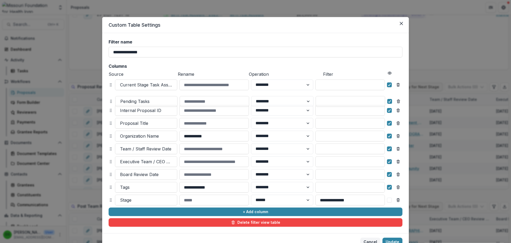
drag, startPoint x: 109, startPoint y: 112, endPoint x: 110, endPoint y: 103, distance: 9.1
click at [110, 103] on circle at bounding box center [110, 102] width 0 height 0
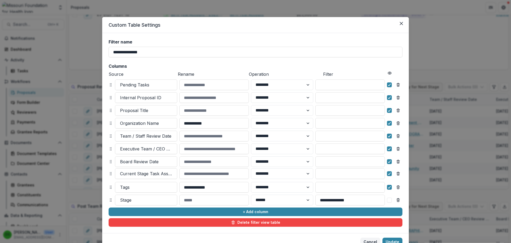
drag, startPoint x: 109, startPoint y: 84, endPoint x: 109, endPoint y: 173, distance: 88.6
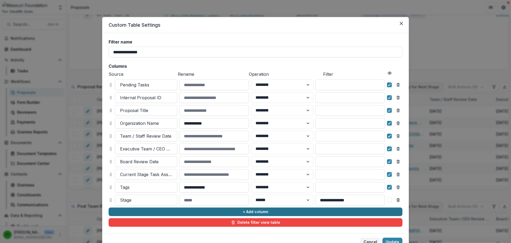
click at [236, 209] on button "+ Add column" at bounding box center [256, 211] width 294 height 9
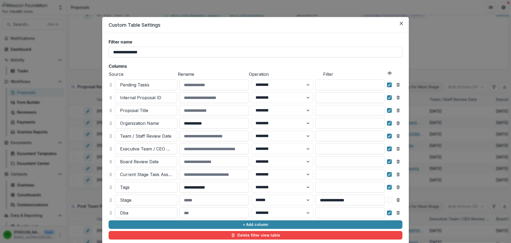
click at [128, 213] on div at bounding box center [146, 212] width 52 height 7
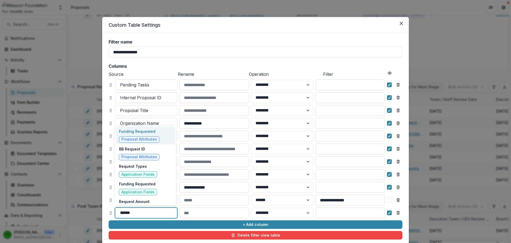
type input "*******"
click at [133, 138] on span "Proposal Attributes" at bounding box center [139, 139] width 36 height 5
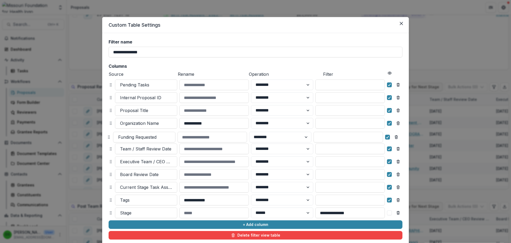
drag, startPoint x: 109, startPoint y: 213, endPoint x: 107, endPoint y: 138, distance: 75.6
click at [107, 138] on icon at bounding box center [109, 137] width 4 height 4
select select "******"
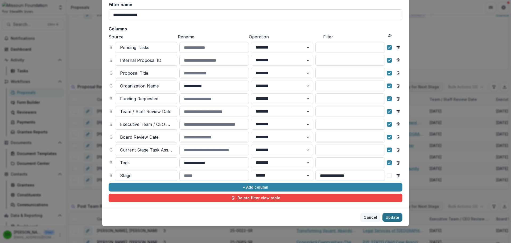
click at [393, 219] on button "Update" at bounding box center [393, 217] width 20 height 9
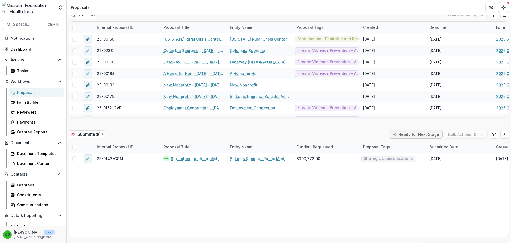
scroll to position [106, 0]
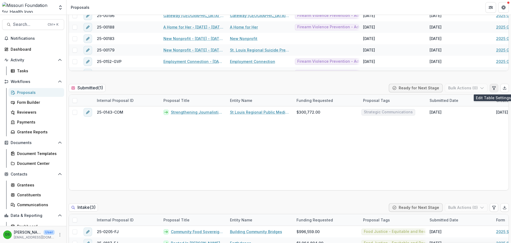
click at [494, 89] on icon "Edit table settings" at bounding box center [494, 88] width 4 height 4
select select "******"
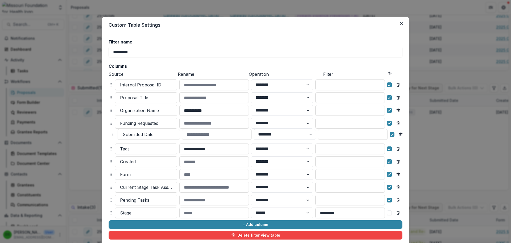
drag, startPoint x: 110, startPoint y: 147, endPoint x: 112, endPoint y: 133, distance: 14.6
click at [113, 133] on circle at bounding box center [113, 133] width 0 height 0
click at [398, 163] on icon "Remove column" at bounding box center [398, 161] width 4 height 4
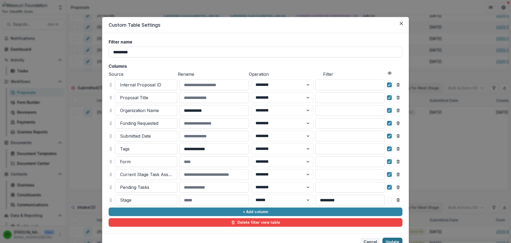
click at [393, 241] on button "Update" at bounding box center [393, 241] width 20 height 9
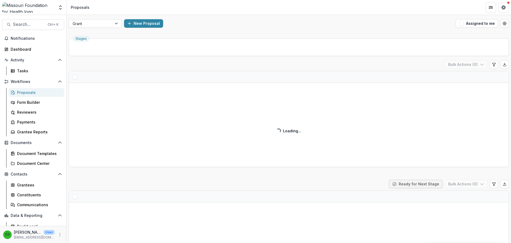
drag, startPoint x: 226, startPoint y: 128, endPoint x: 198, endPoint y: 12, distance: 119.5
click at [198, 12] on header "Proposals" at bounding box center [289, 7] width 445 height 15
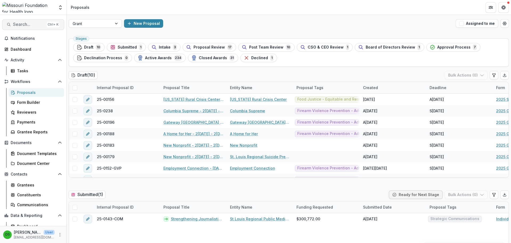
click at [37, 26] on span "Search..." at bounding box center [28, 24] width 31 height 5
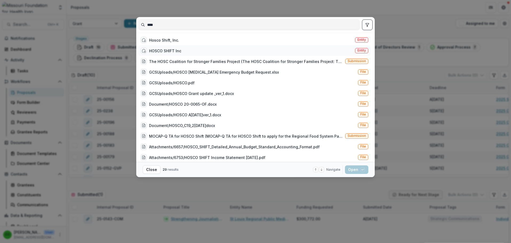
type input "****"
click at [181, 51] on div "HOSCO SHIFT Inc" at bounding box center [165, 51] width 32 height 6
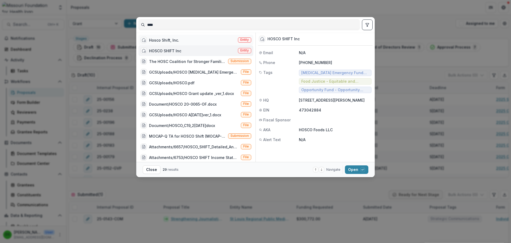
click at [180, 42] on div "Hosco Shift, Inc. Entity" at bounding box center [195, 40] width 115 height 11
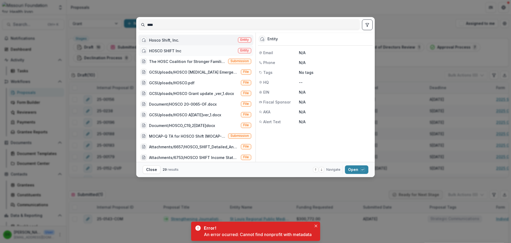
click at [176, 50] on div "HOSCO SHIFT Inc" at bounding box center [165, 51] width 32 height 6
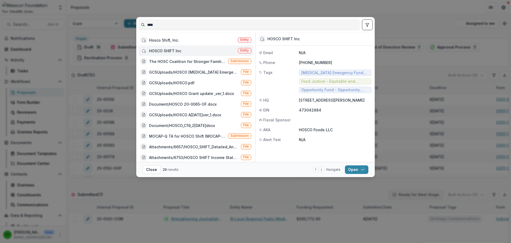
click at [156, 51] on div "HOSCO SHIFT Inc" at bounding box center [165, 51] width 32 height 6
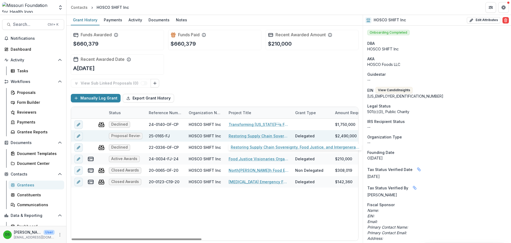
click at [248, 135] on link "Restoring Supply Chain Sovereignty, Food Justice, and Intergenerational Wealth …" at bounding box center [259, 136] width 60 height 6
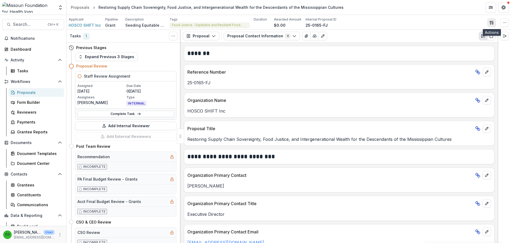
click at [492, 23] on icon "button" at bounding box center [492, 24] width 1 height 2
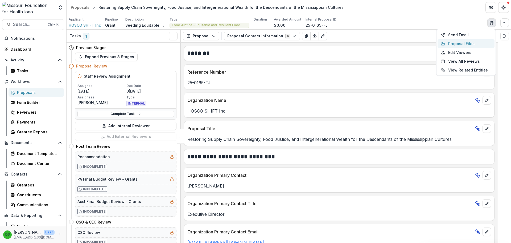
click at [461, 43] on button "Proposal Files" at bounding box center [466, 43] width 57 height 9
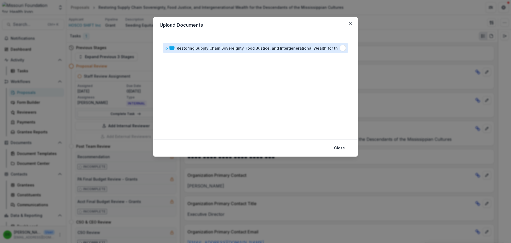
click at [240, 50] on div "Restoring Supply Chain Sovereignty, Food Justice, and Intergenerational Wealth …" at bounding box center [265, 48] width 176 height 6
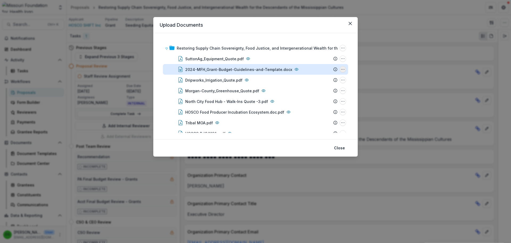
click at [341, 70] on icon "2024-MFH_Grant-Budget-Guidelines-and-Template.docx Options" at bounding box center [343, 69] width 4 height 4
click at [316, 89] on button "Download" at bounding box center [316, 88] width 57 height 9
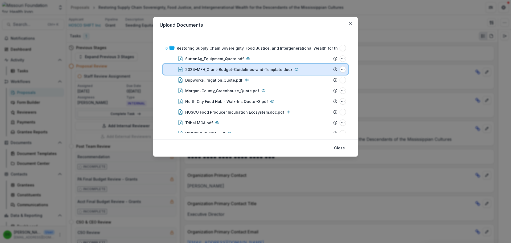
click at [319, 69] on div "2024-MFH_Grant-Budget-Guidelines-and-Template.docx" at bounding box center [258, 70] width 146 height 6
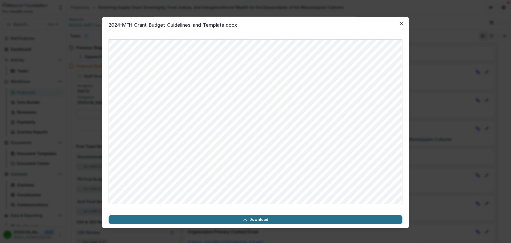
click at [258, 217] on link "Download" at bounding box center [256, 219] width 294 height 9
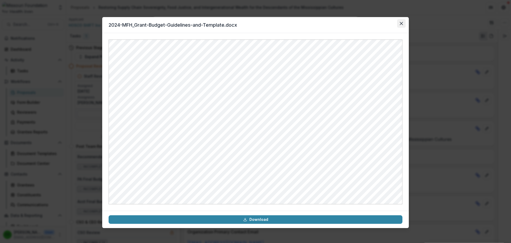
click at [401, 25] on icon "Close" at bounding box center [401, 23] width 3 height 3
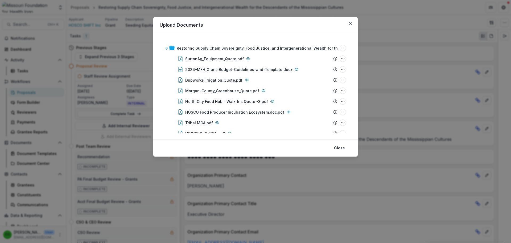
click at [393, 12] on div "Upload Documents Restoring Supply Chain Sovereignty, Food Justice, and Intergen…" at bounding box center [255, 121] width 511 height 243
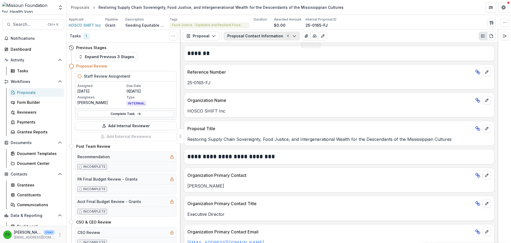
click at [278, 36] on button "Proposal Contact Information 4" at bounding box center [262, 36] width 76 height 9
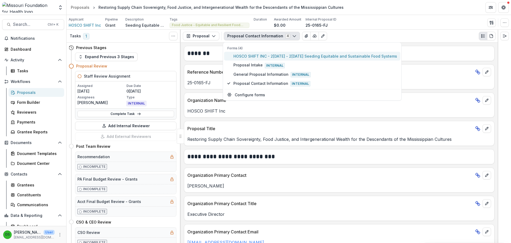
click at [268, 56] on span "HOSCO SHIFT INC - 2025 - 2025 Seeding Equitable and Sustainable Food Systems" at bounding box center [315, 56] width 164 height 6
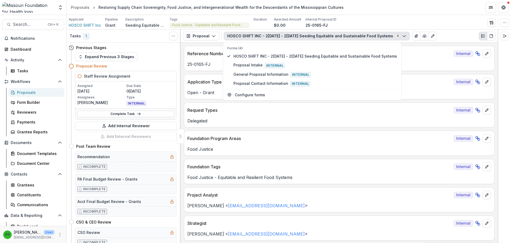
click at [224, 127] on div "Request Types Internal Delegated" at bounding box center [339, 114] width 311 height 25
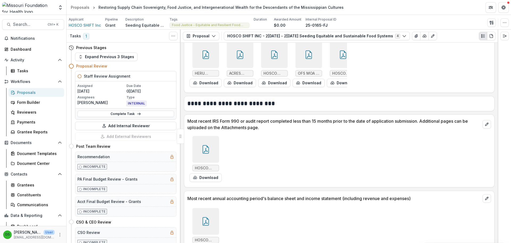
scroll to position [1771, 0]
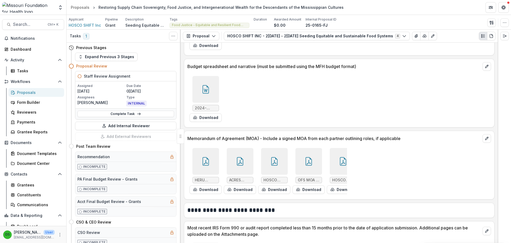
click at [208, 97] on div at bounding box center [205, 89] width 27 height 27
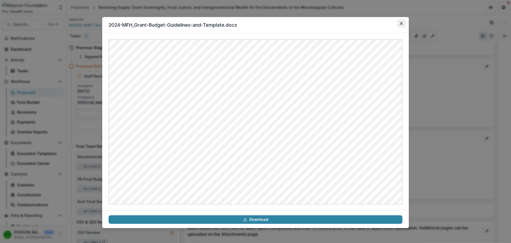
click at [402, 23] on icon "Close" at bounding box center [401, 23] width 3 height 3
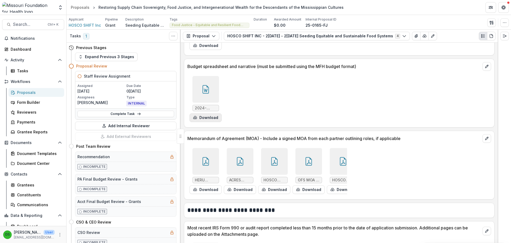
click at [213, 117] on button "Download" at bounding box center [206, 117] width 32 height 9
click at [206, 99] on div at bounding box center [205, 89] width 27 height 27
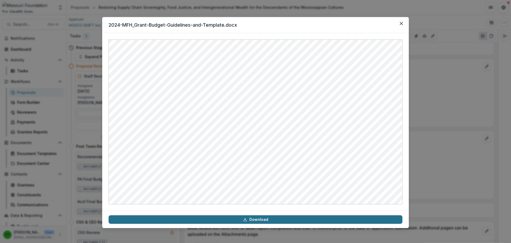
click at [237, 219] on link "Download" at bounding box center [256, 219] width 294 height 9
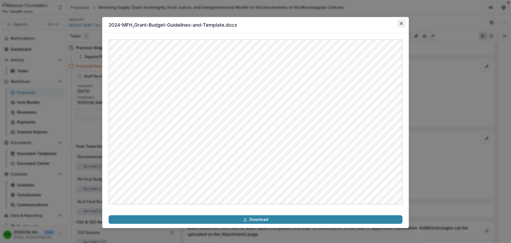
click at [402, 22] on icon "Close" at bounding box center [401, 23] width 3 height 3
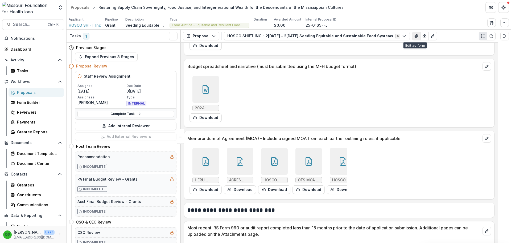
click at [412, 37] on button "View Attached Files" at bounding box center [416, 36] width 9 height 9
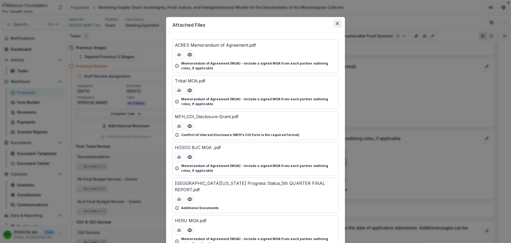
click at [338, 23] on icon "Close" at bounding box center [337, 23] width 3 height 3
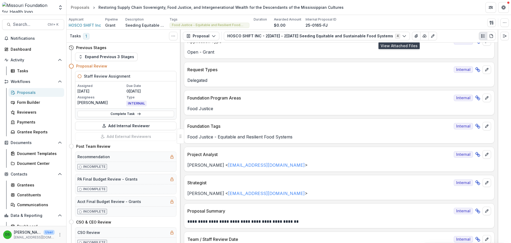
scroll to position [0, 0]
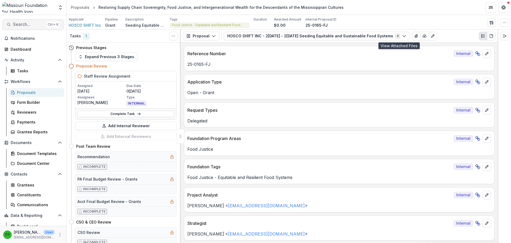
click at [28, 23] on span "Search..." at bounding box center [28, 24] width 31 height 5
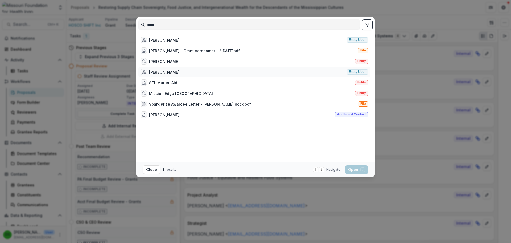
type input "*****"
click at [159, 71] on div "[PERSON_NAME]" at bounding box center [164, 72] width 30 height 6
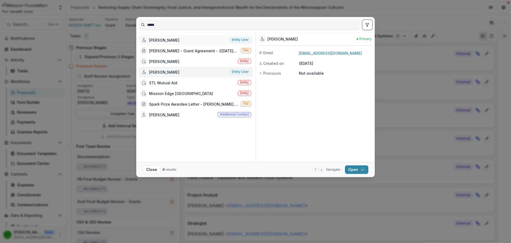
click at [166, 39] on div "[PERSON_NAME]" at bounding box center [164, 40] width 30 height 6
click at [161, 72] on div "[PERSON_NAME]" at bounding box center [164, 72] width 30 height 6
click at [166, 71] on div "[PERSON_NAME]" at bounding box center [164, 72] width 30 height 6
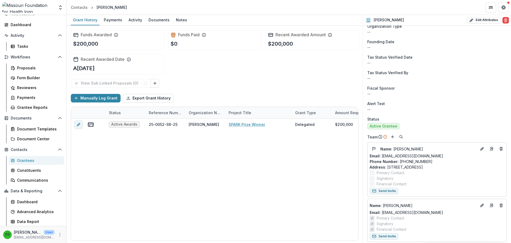
scroll to position [27, 0]
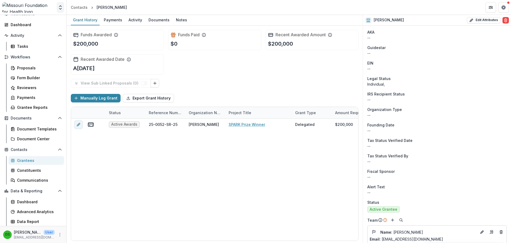
click at [61, 3] on button "Open entity switcher" at bounding box center [60, 7] width 7 height 11
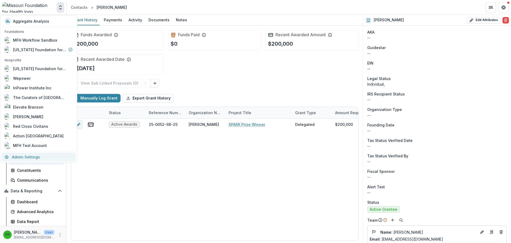
click at [27, 157] on link "Admin Settings" at bounding box center [38, 156] width 75 height 9
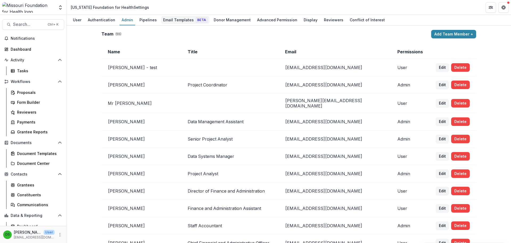
click at [174, 19] on div "Email Templates Beta" at bounding box center [185, 20] width 48 height 8
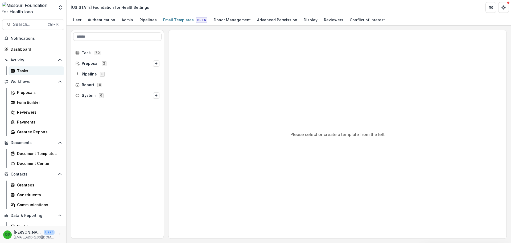
click at [27, 71] on div "Tasks" at bounding box center [38, 71] width 43 height 6
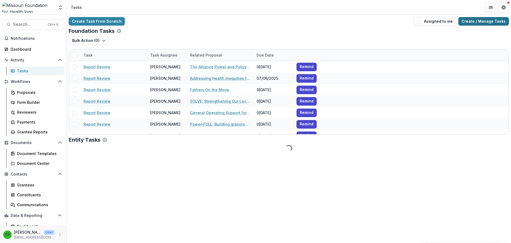
click at [469, 22] on link "Create / Manage Tasks" at bounding box center [483, 21] width 51 height 9
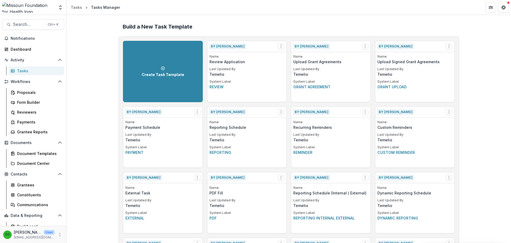
scroll to position [522, 0]
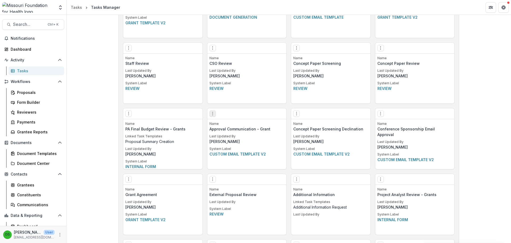
click at [214, 114] on button "Options" at bounding box center [212, 113] width 6 height 6
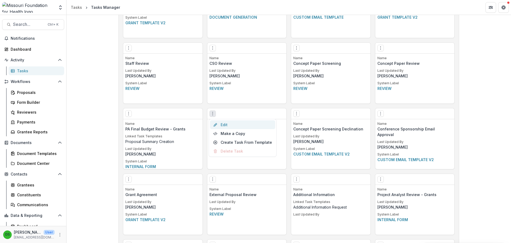
click at [226, 124] on link "Edit" at bounding box center [242, 124] width 65 height 9
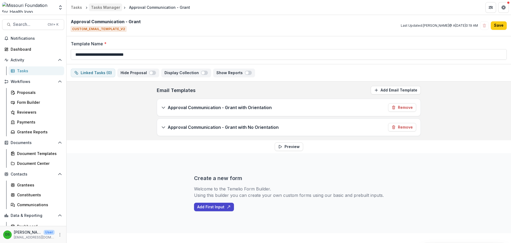
click at [98, 9] on div "Tasks Manager" at bounding box center [105, 8] width 29 height 6
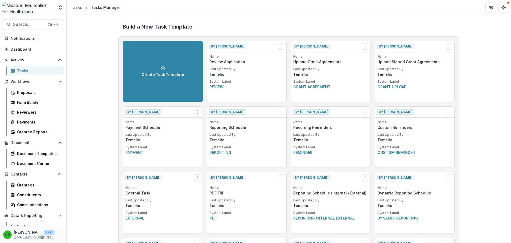
scroll to position [653, 0]
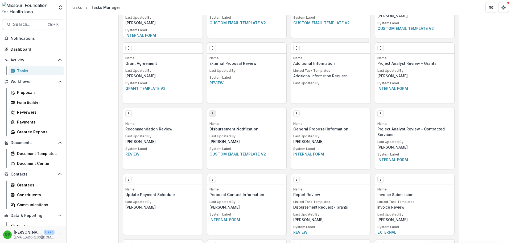
click at [209, 115] on button "Options" at bounding box center [212, 113] width 6 height 6
click at [218, 126] on link "Edit" at bounding box center [237, 123] width 55 height 7
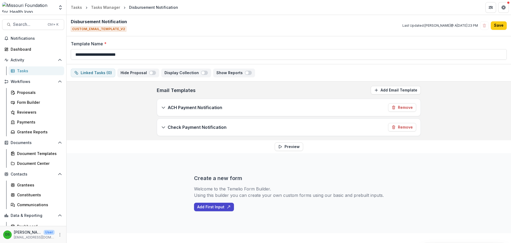
click at [203, 104] on div "ACH Payment Notification Remove" at bounding box center [289, 107] width 264 height 17
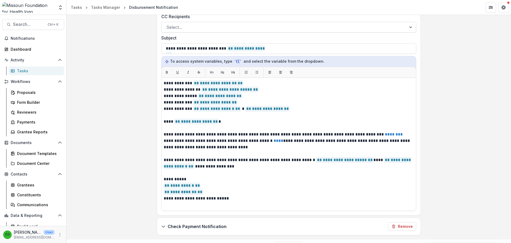
scroll to position [160, 0]
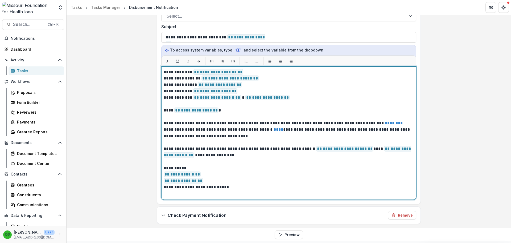
click at [195, 141] on p at bounding box center [289, 142] width 250 height 6
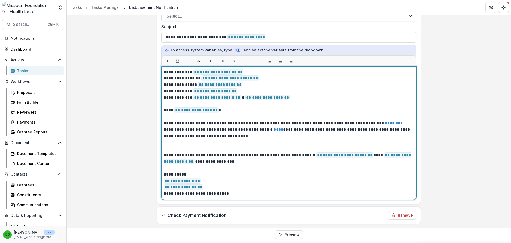
click at [401, 125] on p "**********" at bounding box center [289, 129] width 250 height 19
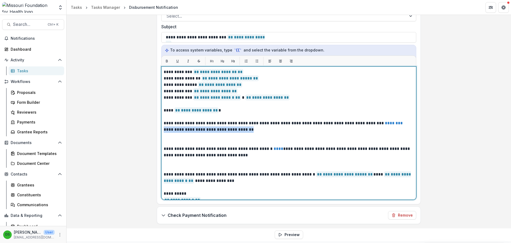
drag, startPoint x: 400, startPoint y: 123, endPoint x: 401, endPoint y: 127, distance: 3.8
click at [401, 127] on p "**********" at bounding box center [288, 126] width 249 height 13
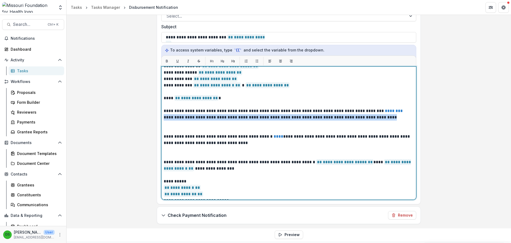
scroll to position [19, 0]
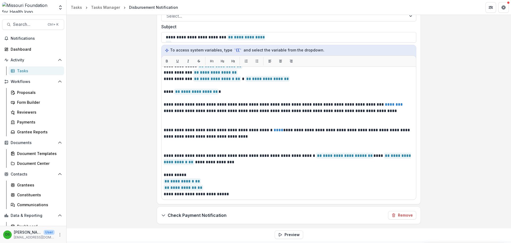
click at [213, 217] on p "Check Payment Notification" at bounding box center [197, 215] width 59 height 6
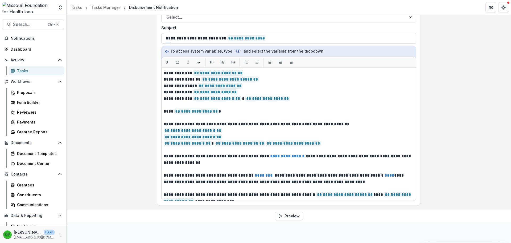
scroll to position [44, 0]
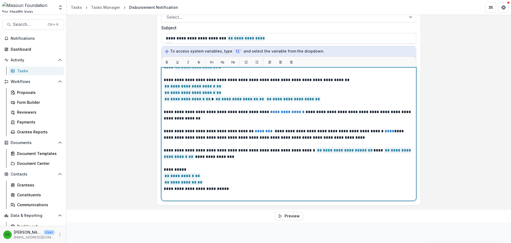
click at [268, 132] on p "**********" at bounding box center [288, 134] width 249 height 13
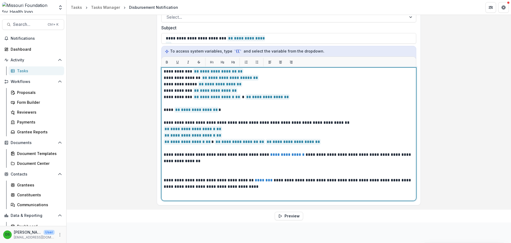
scroll to position [0, 0]
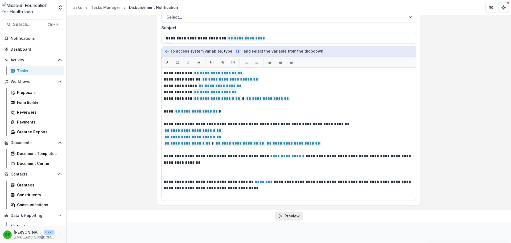
click at [287, 212] on button "Preview" at bounding box center [289, 215] width 28 height 9
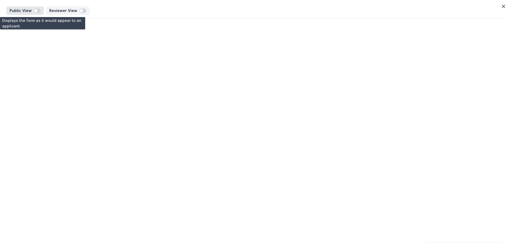
click at [36, 11] on span "button" at bounding box center [35, 10] width 3 height 3
click at [36, 11] on span "button" at bounding box center [37, 11] width 7 height 4
click at [503, 7] on icon "Close" at bounding box center [503, 6] width 3 height 3
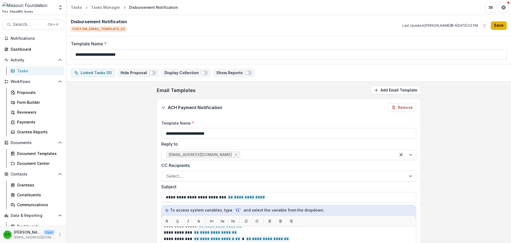
click at [502, 25] on button "Save" at bounding box center [499, 25] width 16 height 9
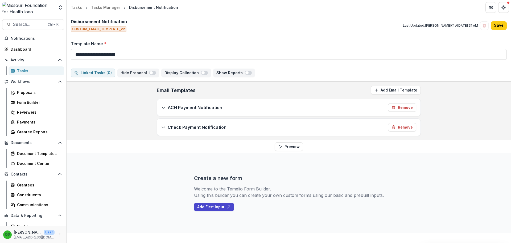
click at [209, 110] on p "ACH Payment Notification" at bounding box center [195, 107] width 55 height 6
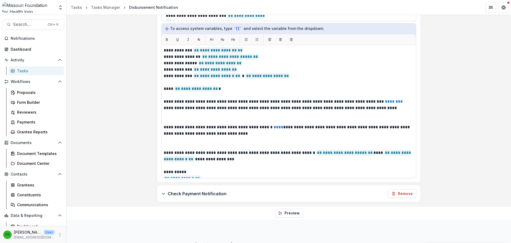
scroll to position [213, 0]
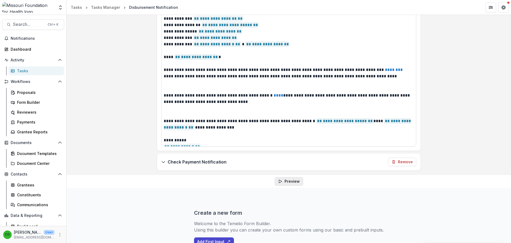
click at [282, 182] on icon "button" at bounding box center [280, 181] width 4 height 4
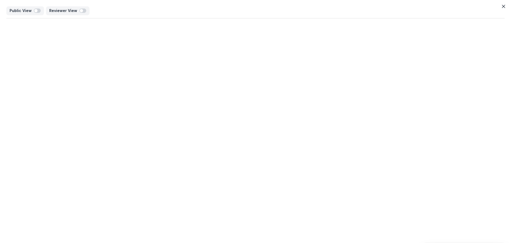
click at [505, 8] on icon "Close" at bounding box center [503, 6] width 3 height 3
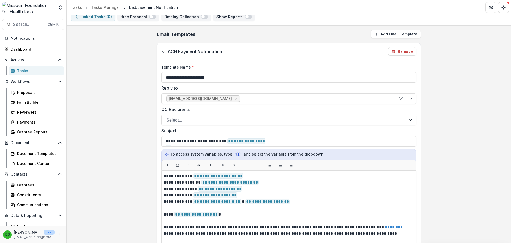
scroll to position [53, 0]
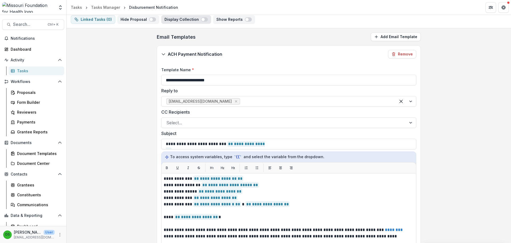
click at [202, 20] on span "button" at bounding box center [203, 19] width 3 height 3
click at [201, 20] on span "button" at bounding box center [204, 19] width 7 height 4
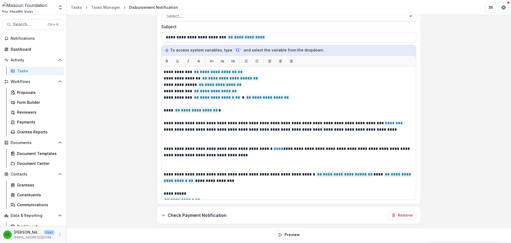
scroll to position [238, 0]
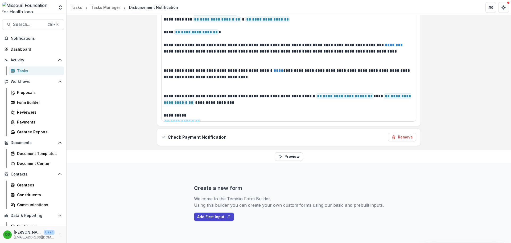
click at [286, 140] on div "Check Payment Notification Remove" at bounding box center [289, 136] width 264 height 17
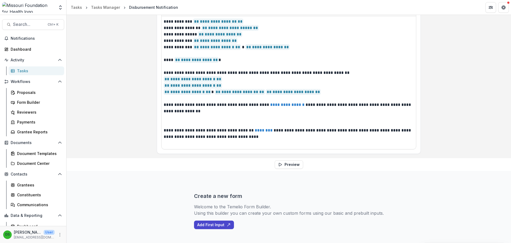
scroll to position [485, 0]
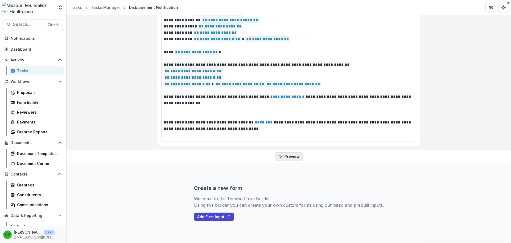
click at [288, 156] on button "Preview" at bounding box center [289, 156] width 28 height 9
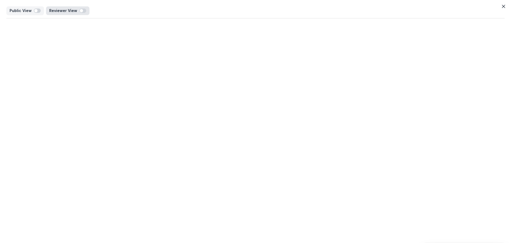
click at [84, 11] on button "Reviewer View" at bounding box center [67, 10] width 43 height 9
click at [34, 8] on button "Public View" at bounding box center [25, 10] width 38 height 9
click at [507, 6] on button "Close" at bounding box center [503, 6] width 9 height 9
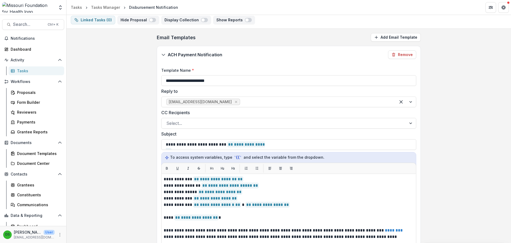
scroll to position [33, 0]
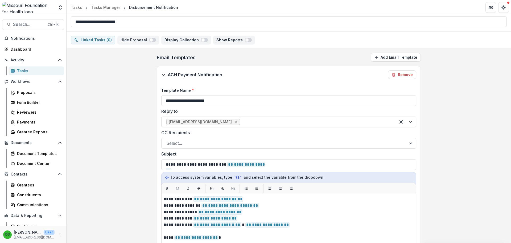
click at [206, 70] on div "ACH Payment Notification Remove" at bounding box center [289, 74] width 264 height 17
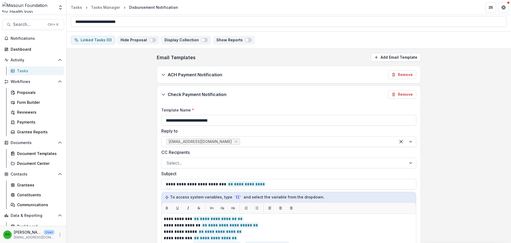
click at [206, 94] on p "Check Payment Notification" at bounding box center [197, 94] width 59 height 6
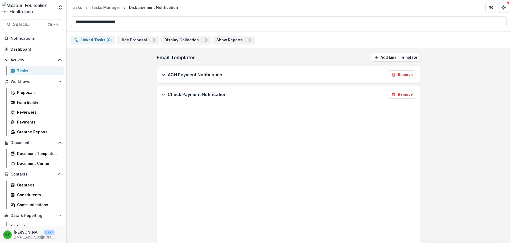
scroll to position [0, 0]
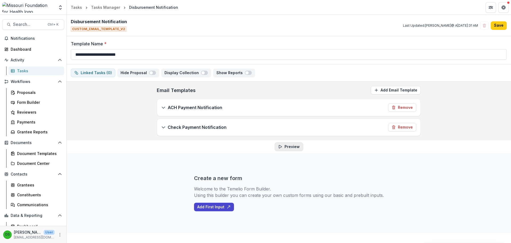
click at [283, 144] on button "Preview" at bounding box center [289, 146] width 28 height 9
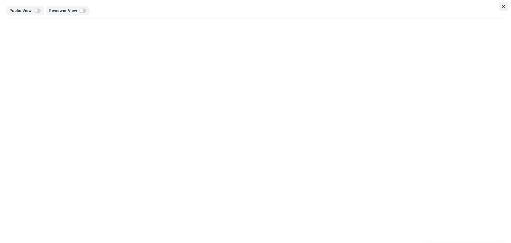
click at [504, 5] on icon "Close" at bounding box center [503, 6] width 3 height 3
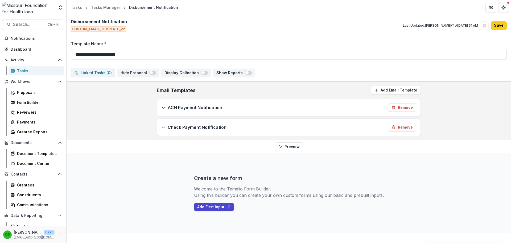
drag, startPoint x: 504, startPoint y: 5, endPoint x: 216, endPoint y: 156, distance: 325.3
click at [216, 156] on div "Create a new form Welcome to the Temelio Form Builder. Using this builder you c…" at bounding box center [289, 193] width 190 height 80
click at [500, 24] on button "Save" at bounding box center [499, 25] width 16 height 9
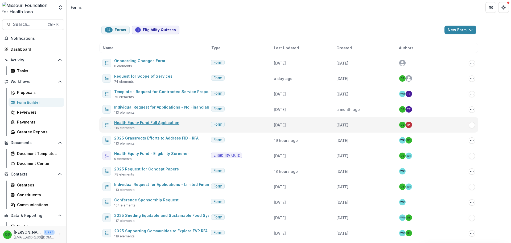
scroll to position [48, 0]
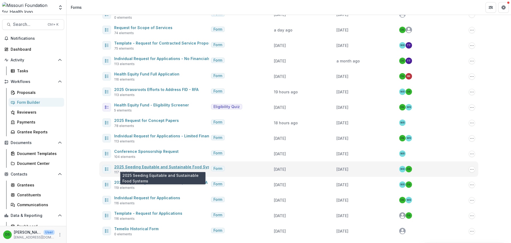
click at [157, 166] on link "2025 Seeding Equitable and Sustainable Food Systems" at bounding box center [166, 166] width 105 height 5
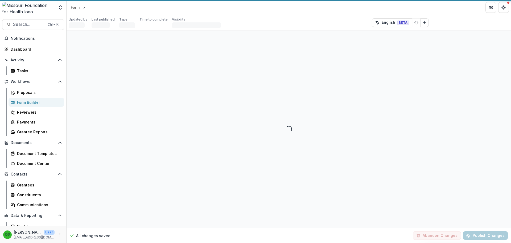
click at [143, 104] on div "Loading... To pick up a draggable item, press the space bar. While dragging, us…" at bounding box center [289, 128] width 445 height 197
select select "********"
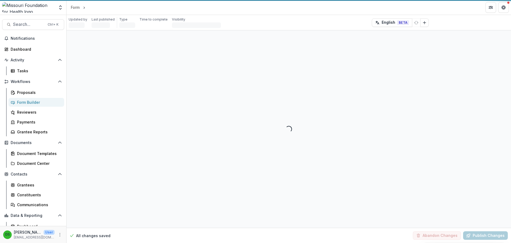
select select "********"
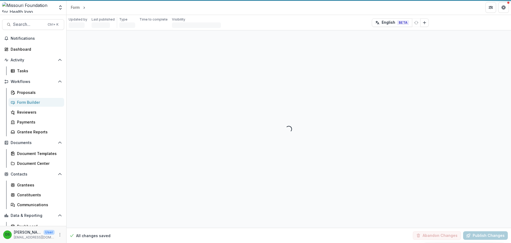
select select "********"
select select "**********"
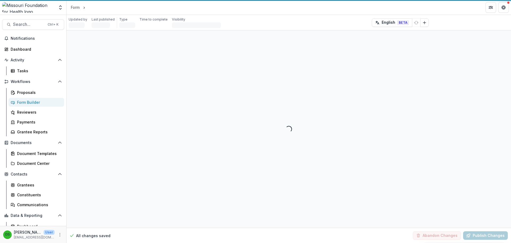
select select "********"
select select "**********"
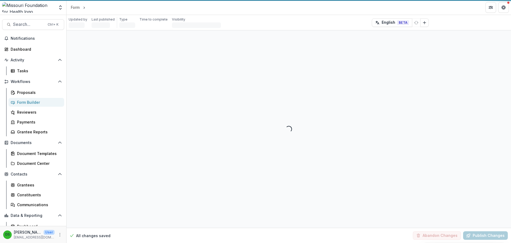
select select "**********"
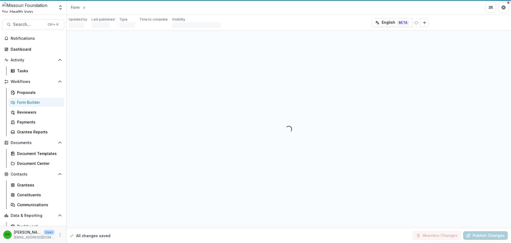
select select "**********"
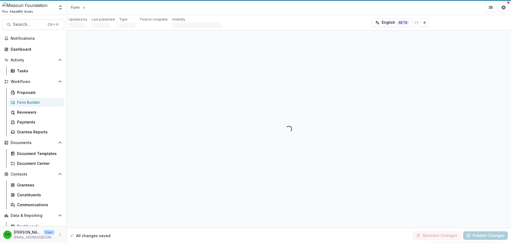
select select "********"
select select "**********"
select select "********"
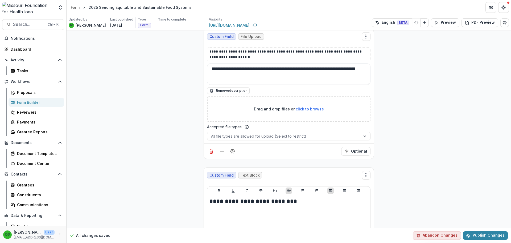
scroll to position [12424, 0]
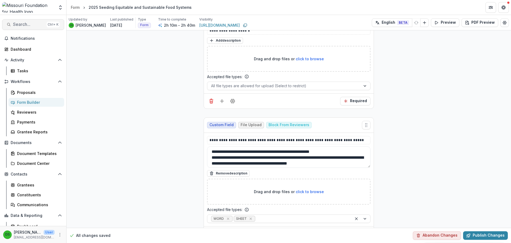
click at [23, 26] on span "Search..." at bounding box center [28, 24] width 31 height 5
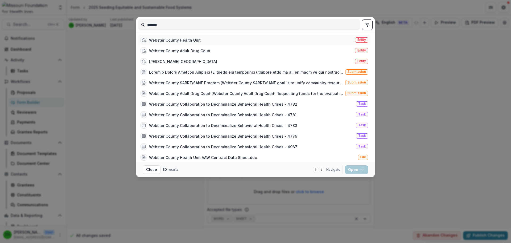
type input "*******"
click at [161, 39] on div "Webster County Health Unit" at bounding box center [175, 40] width 52 height 6
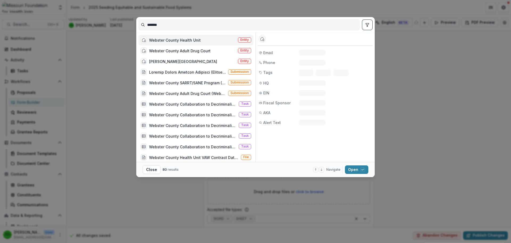
click at [161, 39] on div "Webster County Health Unit" at bounding box center [175, 40] width 52 height 6
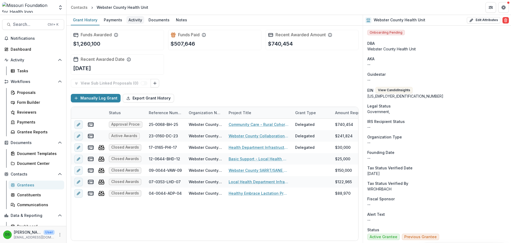
click at [136, 21] on div "Activity" at bounding box center [135, 20] width 18 height 8
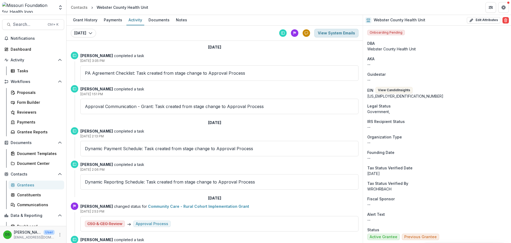
click at [326, 31] on button "View System Emails" at bounding box center [336, 33] width 44 height 9
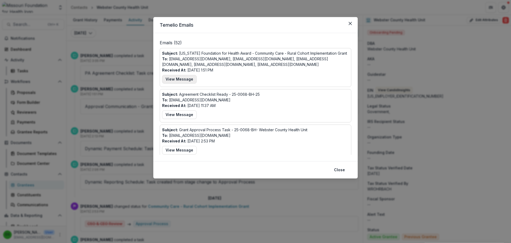
click at [184, 76] on button "View Message" at bounding box center [179, 79] width 35 height 9
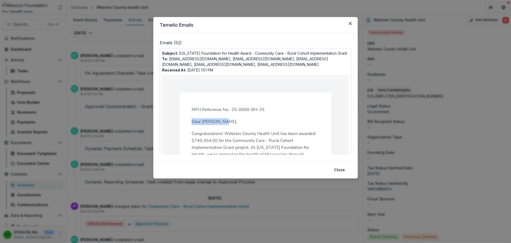
drag, startPoint x: 191, startPoint y: 121, endPoint x: 223, endPoint y: 124, distance: 32.0
click at [223, 124] on p "Dear [PERSON_NAME]," at bounding box center [256, 121] width 128 height 7
click at [221, 122] on p "Dear [PERSON_NAME]," at bounding box center [256, 121] width 128 height 7
click at [342, 171] on button "Close" at bounding box center [339, 169] width 17 height 9
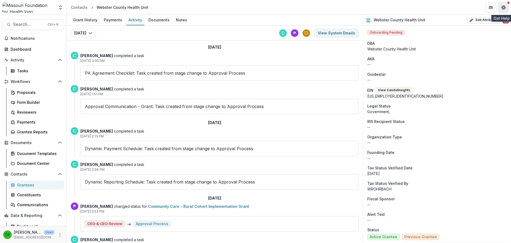
click at [501, 7] on button "Get Help" at bounding box center [503, 7] width 11 height 11
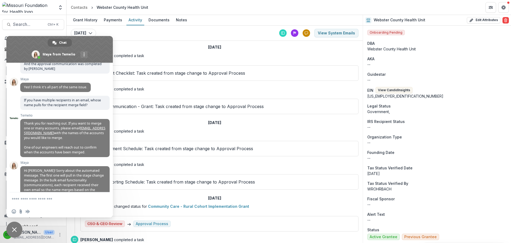
scroll to position [1263, 0]
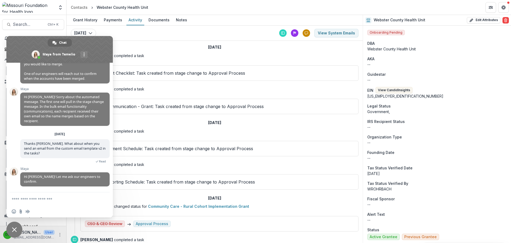
click at [341, 65] on div "PA Agreement Checklist: Task created from stage change to Approval Process" at bounding box center [219, 72] width 278 height 15
click at [337, 34] on button "View System Emails" at bounding box center [336, 33] width 44 height 9
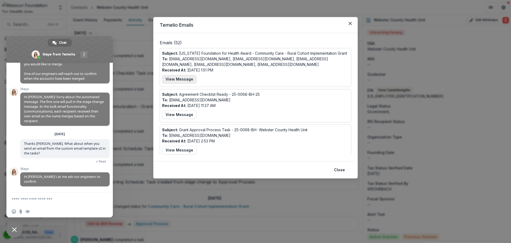
click at [190, 82] on button "View Message" at bounding box center [179, 79] width 35 height 9
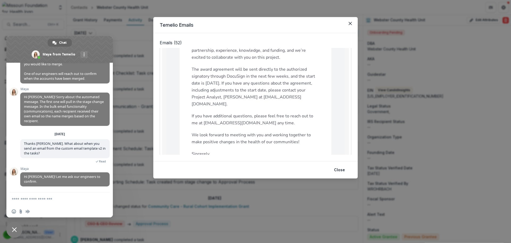
scroll to position [111, 0]
click at [350, 24] on icon "Close" at bounding box center [350, 23] width 3 height 3
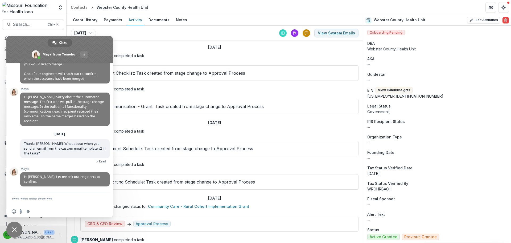
scroll to position [1263, 0]
click at [146, 125] on div "[DATE]" at bounding box center [215, 122] width 288 height 9
click at [12, 228] on span "Close chat" at bounding box center [14, 229] width 16 height 16
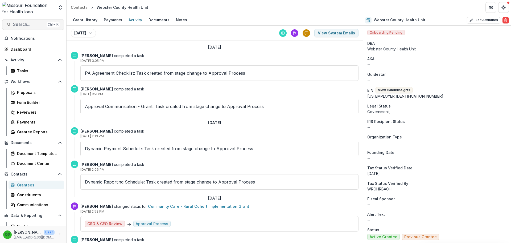
click at [32, 28] on button "Search... Ctrl + K" at bounding box center [33, 24] width 62 height 11
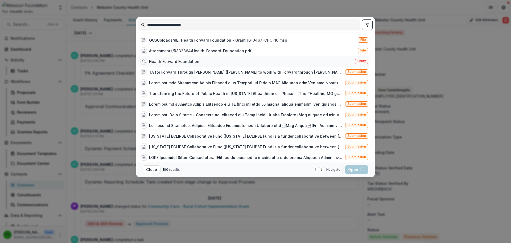
type input "**********"
click at [194, 59] on div "Health Forward Foundation" at bounding box center [174, 62] width 50 height 6
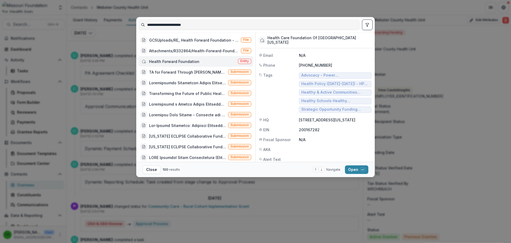
click at [194, 59] on div "Health Forward Foundation" at bounding box center [174, 62] width 50 height 6
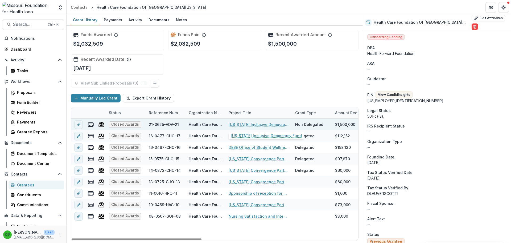
click at [254, 125] on link "[US_STATE] Inclusive Democracy Fund" at bounding box center [259, 124] width 60 height 6
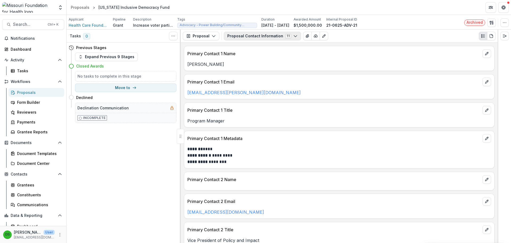
click at [283, 38] on button "Proposal Contact Information 11" at bounding box center [262, 36] width 77 height 9
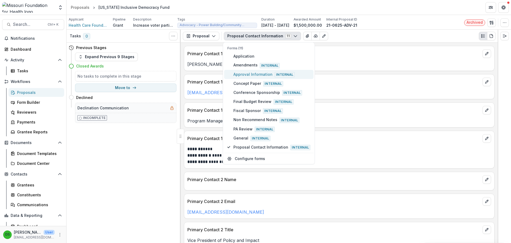
click at [275, 75] on span "Internal" at bounding box center [285, 74] width 20 height 5
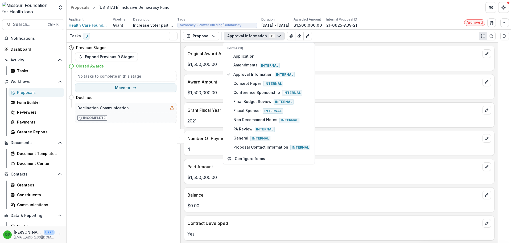
click at [361, 83] on p "Award Amount" at bounding box center [333, 82] width 293 height 6
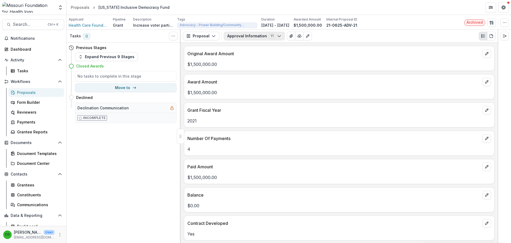
click at [268, 36] on button "Approval Information 11" at bounding box center [254, 36] width 61 height 9
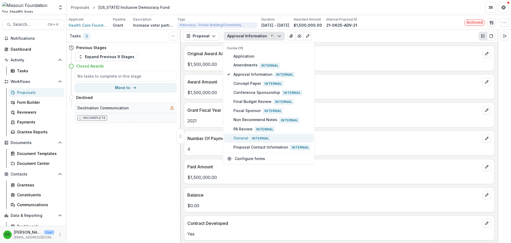
click at [248, 138] on span "General Internal" at bounding box center [271, 138] width 77 height 6
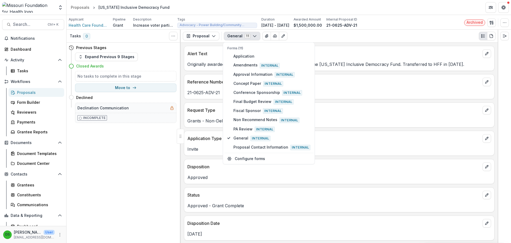
click at [408, 79] on p "Reference Number" at bounding box center [333, 82] width 293 height 6
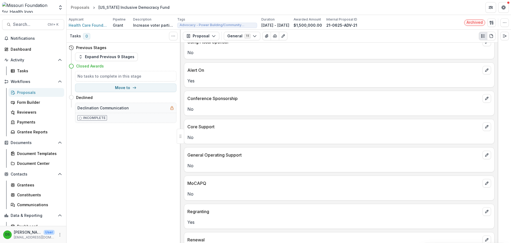
scroll to position [399, 0]
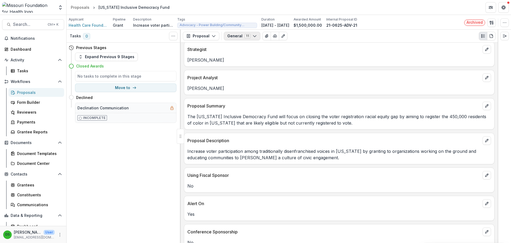
click at [253, 37] on icon "button" at bounding box center [255, 36] width 4 height 4
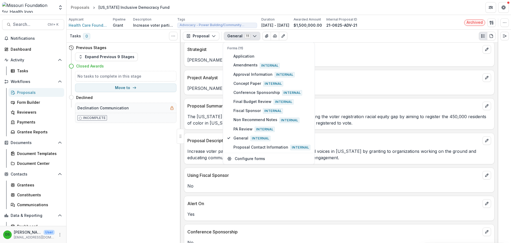
click at [253, 37] on icon "button" at bounding box center [255, 36] width 4 height 4
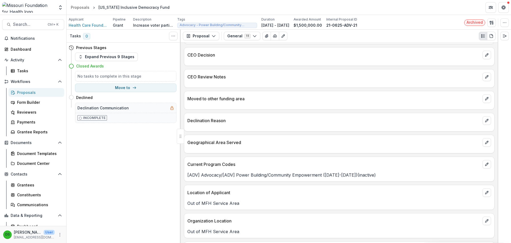
scroll to position [1140, 0]
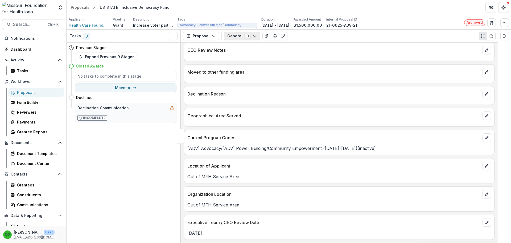
click at [238, 38] on button "General 11" at bounding box center [242, 36] width 36 height 9
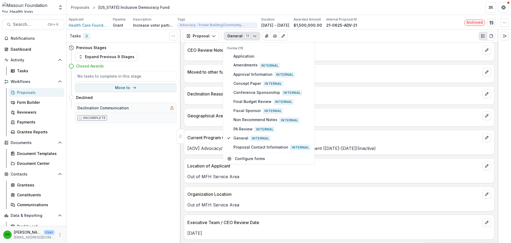
click at [238, 38] on button "General 11" at bounding box center [242, 36] width 36 height 9
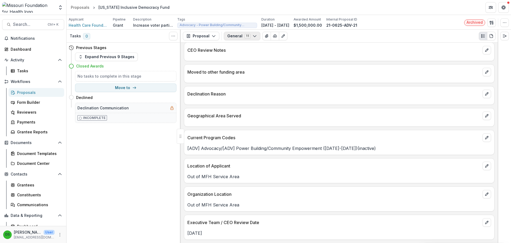
click at [238, 38] on button "General 11" at bounding box center [242, 36] width 36 height 9
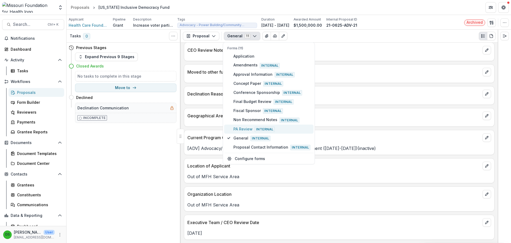
click at [243, 128] on span "PA Review Internal" at bounding box center [271, 129] width 77 height 6
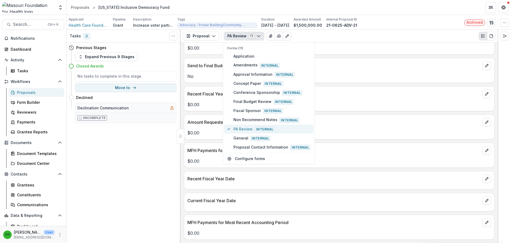
scroll to position [279, 0]
click at [203, 134] on p "$0.00" at bounding box center [339, 132] width 304 height 6
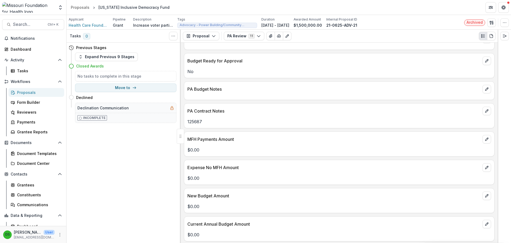
scroll to position [0, 0]
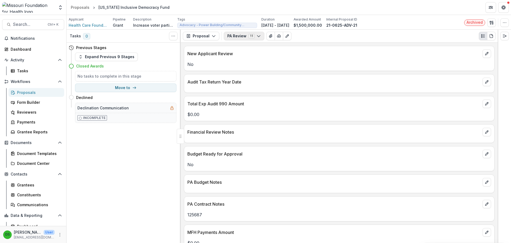
click at [232, 38] on button "PA Review 11" at bounding box center [244, 36] width 40 height 9
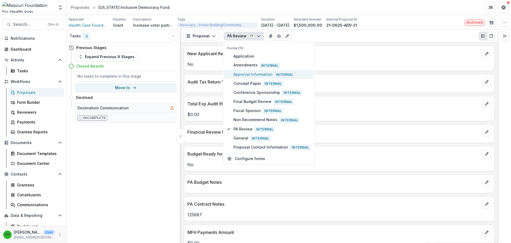
click at [253, 72] on span "Approval Information Internal" at bounding box center [271, 74] width 77 height 6
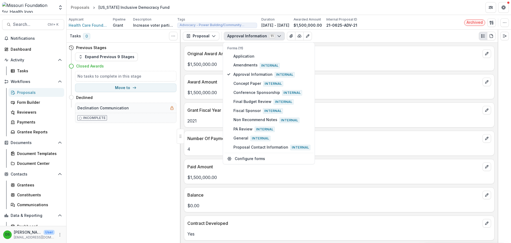
click at [210, 118] on p "2021" at bounding box center [339, 120] width 304 height 6
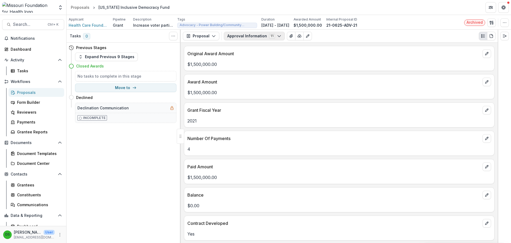
click at [243, 37] on button "Approval Information 11" at bounding box center [254, 36] width 61 height 9
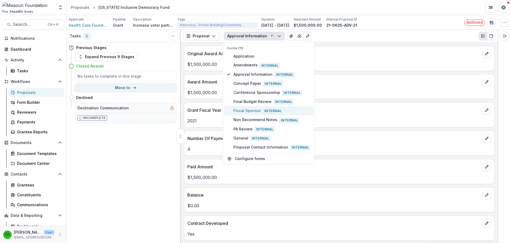
click at [245, 112] on span "Fiscal Sponsor Internal" at bounding box center [271, 111] width 77 height 6
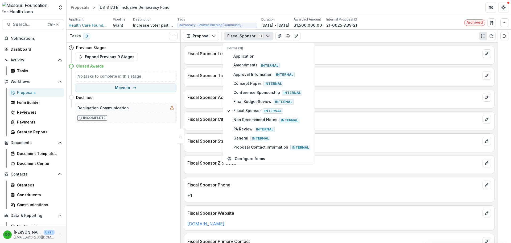
click at [212, 125] on div at bounding box center [339, 124] width 310 height 3
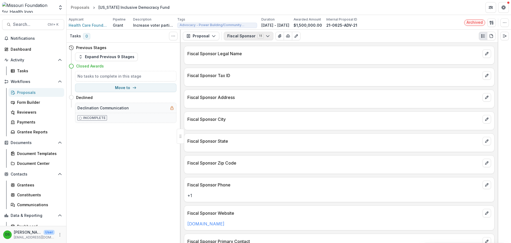
click at [234, 38] on button "Fiscal Sponsor 11" at bounding box center [249, 36] width 50 height 9
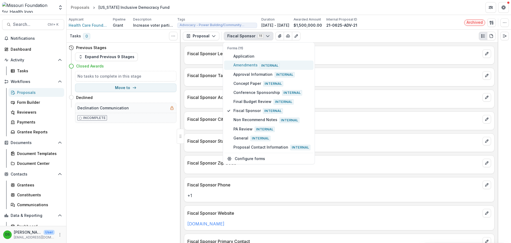
click at [242, 67] on span "Amendments Internal" at bounding box center [271, 65] width 77 height 6
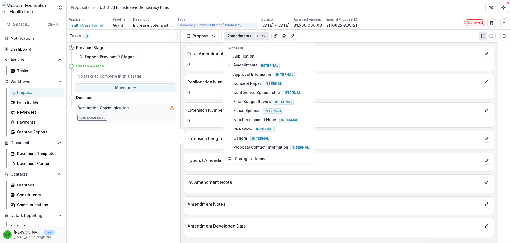
click at [208, 92] on p "0" at bounding box center [339, 92] width 304 height 6
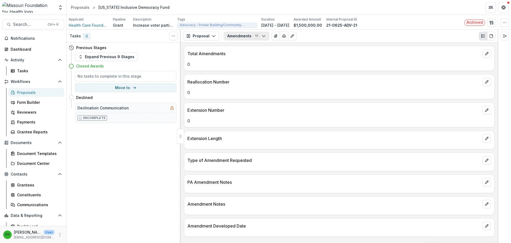
click at [244, 35] on button "Amendments 11" at bounding box center [247, 36] width 46 height 9
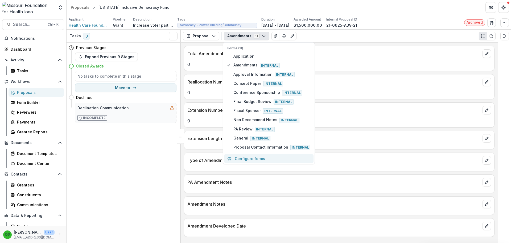
click at [263, 159] on button "Configure forms" at bounding box center [268, 158] width 89 height 9
select select "****"
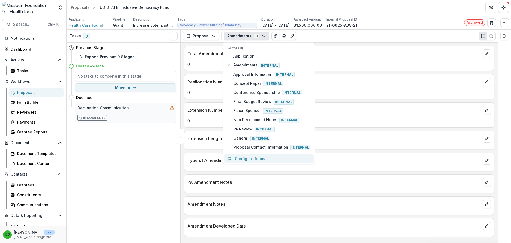
select select "****"
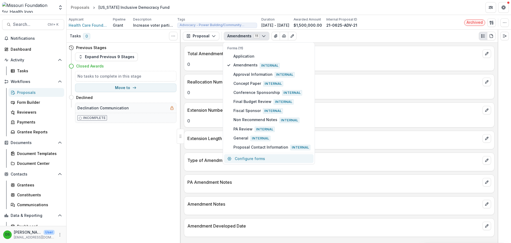
select select "****"
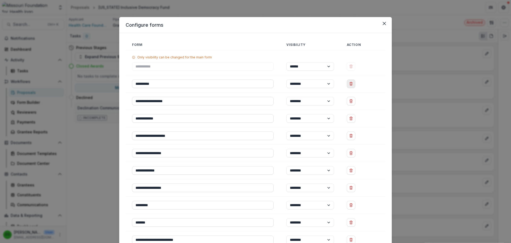
click at [354, 85] on button "Delete Amendments" at bounding box center [351, 83] width 9 height 9
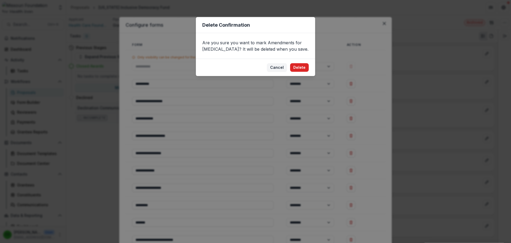
click at [300, 66] on button "Delete" at bounding box center [299, 67] width 19 height 9
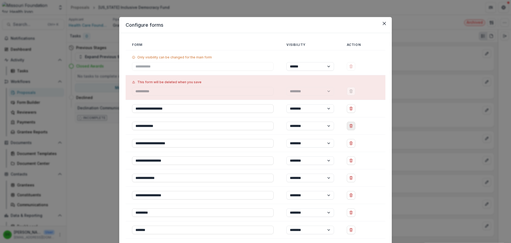
click at [351, 126] on line "Delete Concept Paper" at bounding box center [351, 126] width 0 height 1
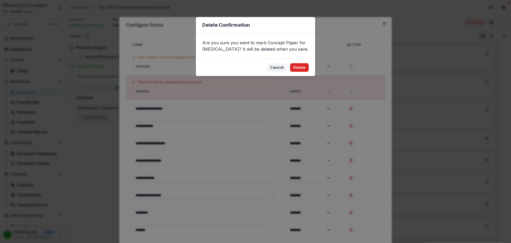
click at [300, 70] on button "Delete" at bounding box center [299, 67] width 19 height 9
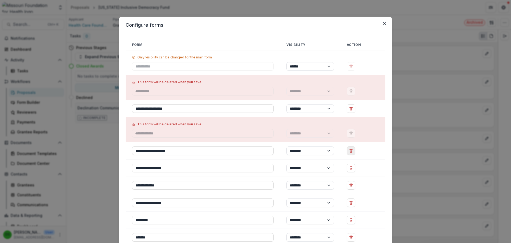
click at [350, 154] on button "Delete Conference Sponsorship" at bounding box center [351, 150] width 9 height 9
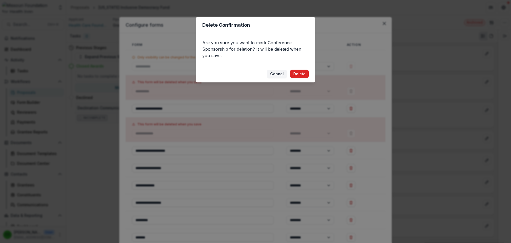
click at [302, 76] on button "Delete" at bounding box center [299, 73] width 19 height 9
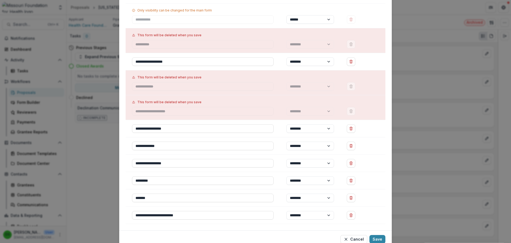
scroll to position [69, 0]
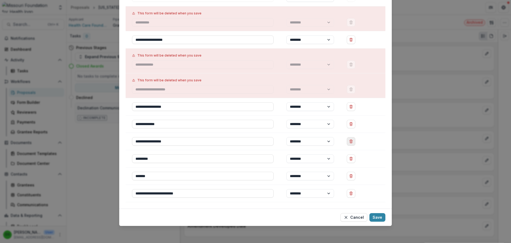
click at [351, 142] on icon "Delete Non Recommend Notes" at bounding box center [351, 141] width 4 height 4
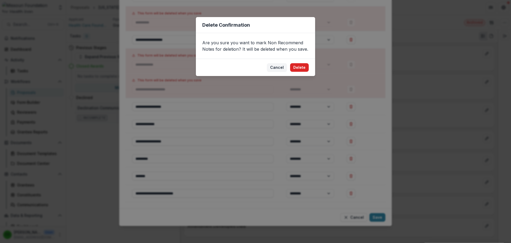
click at [300, 68] on button "Delete" at bounding box center [299, 67] width 19 height 9
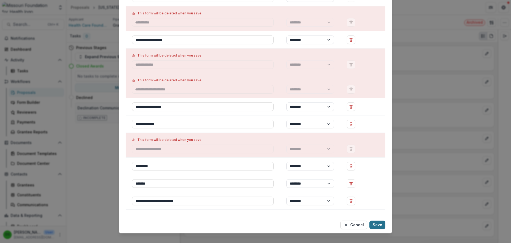
click at [376, 227] on button "Save" at bounding box center [377, 224] width 16 height 9
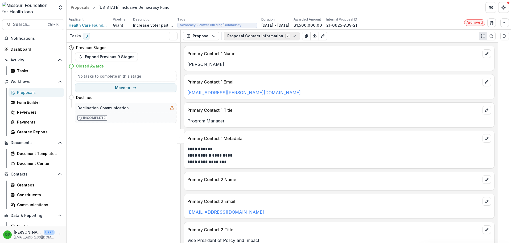
click at [265, 36] on button "Proposal Contact Information 7" at bounding box center [262, 36] width 76 height 9
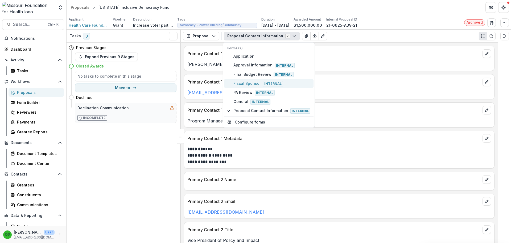
click at [256, 80] on span "Fiscal Sponsor Internal" at bounding box center [271, 83] width 77 height 6
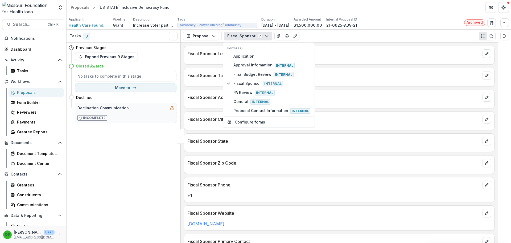
click at [354, 92] on div "Fiscal Sponsor Address" at bounding box center [339, 96] width 310 height 12
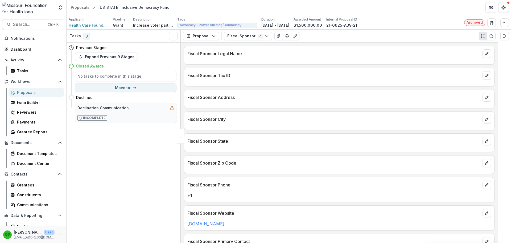
click at [274, 86] on div "Fiscal Sponsor Tax ID" at bounding box center [339, 77] width 311 height 19
click at [492, 23] on icon "button" at bounding box center [492, 24] width 1 height 2
click at [470, 44] on button "Proposal Files" at bounding box center [466, 43] width 57 height 9
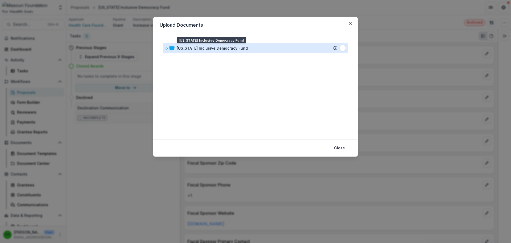
click at [222, 45] on div "[US_STATE] Inclusive Democracy Fund" at bounding box center [212, 48] width 71 height 6
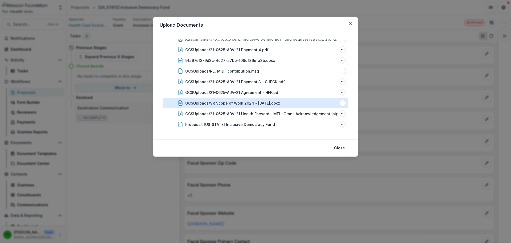
scroll to position [105, 0]
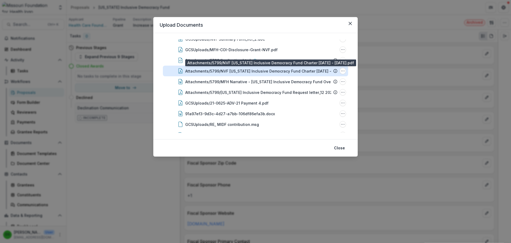
click at [236, 71] on div "Attachments/5799/NVF [US_STATE] Inclusive Democracy Fund Charter [DATE] - [DATE…" at bounding box center [268, 71] width 167 height 6
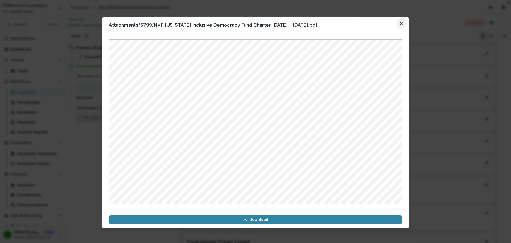
click at [401, 24] on icon "Close" at bounding box center [401, 23] width 3 height 3
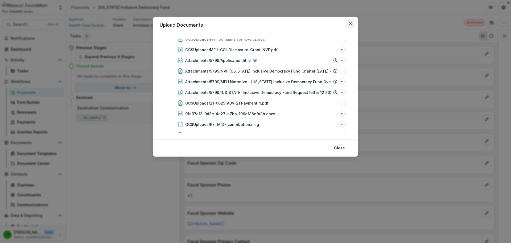
click at [348, 24] on button "Close" at bounding box center [350, 23] width 9 height 9
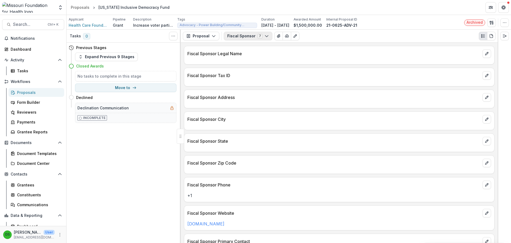
click at [237, 38] on button "Fiscal Sponsor 7" at bounding box center [248, 36] width 48 height 9
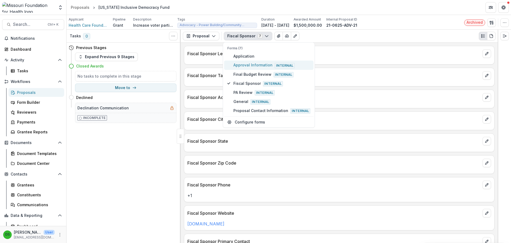
click at [240, 65] on span "Approval Information Internal" at bounding box center [271, 65] width 77 height 6
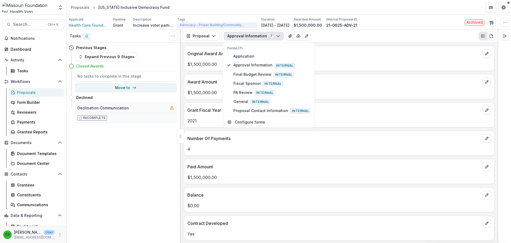
click at [254, 173] on div "$1,500,000.00" at bounding box center [339, 176] width 310 height 10
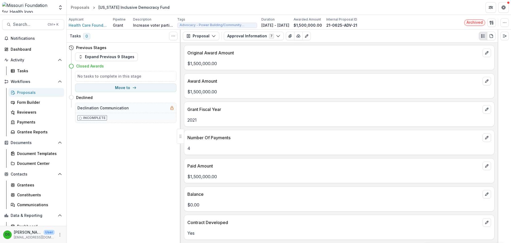
scroll to position [0, 0]
click at [234, 35] on button "Approval Information 7" at bounding box center [254, 36] width 60 height 9
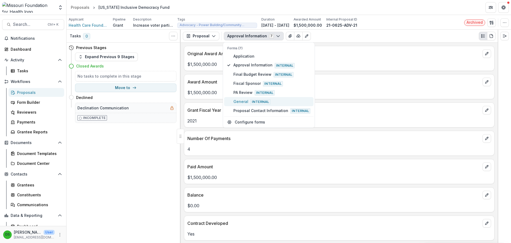
click at [237, 100] on span "General Internal" at bounding box center [271, 101] width 77 height 6
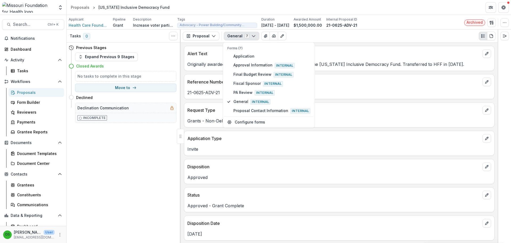
click at [253, 161] on div "Disposition" at bounding box center [339, 165] width 310 height 12
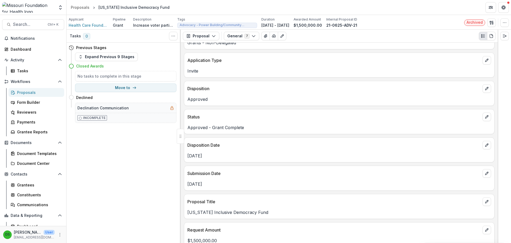
scroll to position [80, 0]
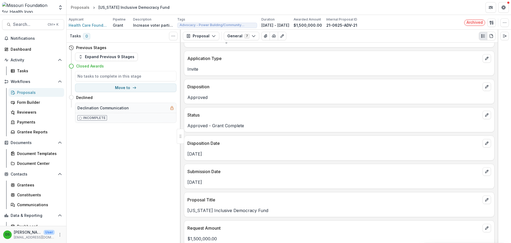
click at [470, 122] on p "Approved - Grant Complete" at bounding box center [339, 125] width 304 height 6
click at [492, 25] on button "button" at bounding box center [491, 22] width 9 height 9
click at [324, 61] on p "Application Type" at bounding box center [333, 58] width 293 height 6
click at [503, 10] on button "Get Help" at bounding box center [503, 7] width 11 height 11
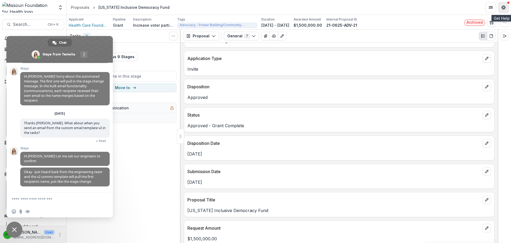
scroll to position [1284, 0]
click at [36, 202] on textarea "Compose your message..." at bounding box center [54, 198] width 85 height 13
type textarea "**********"
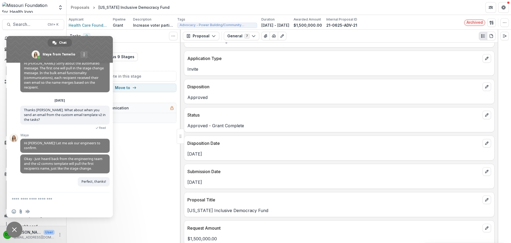
scroll to position [1297, 0]
click at [16, 223] on span "Close chat" at bounding box center [14, 229] width 16 height 16
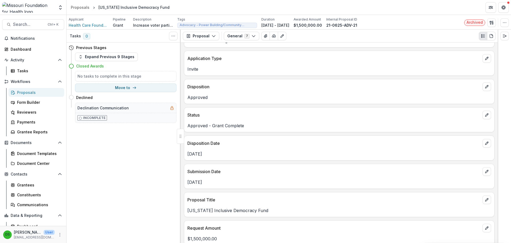
drag, startPoint x: 126, startPoint y: 66, endPoint x: 143, endPoint y: 48, distance: 24.7
click at [143, 48] on div "Previous Stages" at bounding box center [123, 48] width 108 height 10
click at [506, 5] on button "Get Help" at bounding box center [503, 7] width 11 height 11
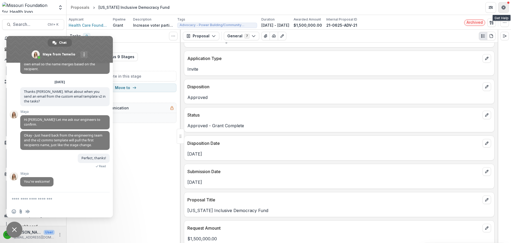
scroll to position [1315, 0]
click at [16, 231] on span "Close chat" at bounding box center [14, 229] width 5 height 5
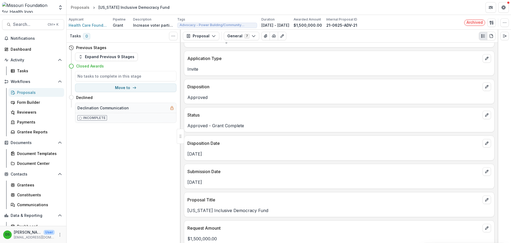
click at [98, 6] on div "[US_STATE] Inclusive Democracy Fund" at bounding box center [133, 8] width 71 height 6
drag, startPoint x: 98, startPoint y: 6, endPoint x: 164, endPoint y: 9, distance: 66.6
click at [164, 9] on header "Proposals [US_STATE] Inclusive Democracy Fund" at bounding box center [289, 7] width 445 height 15
click at [129, 6] on div "[US_STATE] Inclusive Democracy Fund" at bounding box center [133, 8] width 71 height 6
click at [22, 26] on span "Search..." at bounding box center [28, 24] width 31 height 5
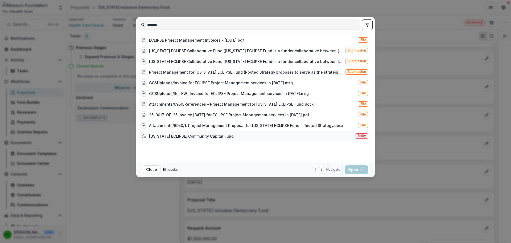
type input "*******"
click at [201, 135] on div "[US_STATE] ECLIPSE, Community Capital Fund" at bounding box center [191, 136] width 85 height 6
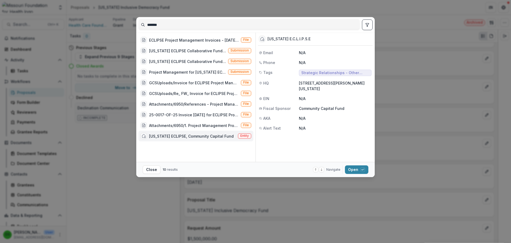
click at [201, 135] on div "[US_STATE] ECLIPSE, Community Capital Fund" at bounding box center [191, 136] width 85 height 6
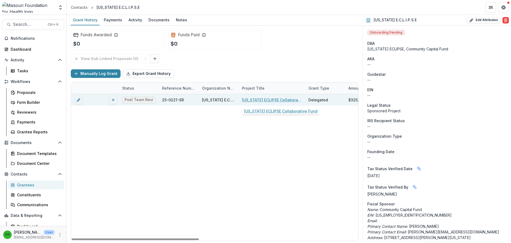
click at [271, 100] on link "[US_STATE] ECLIPSE Collaborative Fund" at bounding box center [272, 100] width 60 height 6
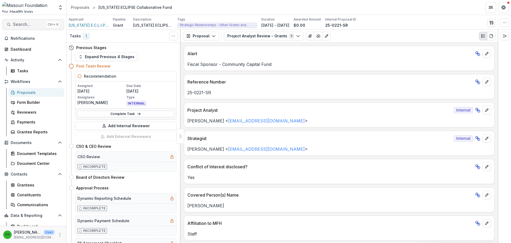
click at [47, 25] on div "Ctrl + K" at bounding box center [53, 25] width 13 height 6
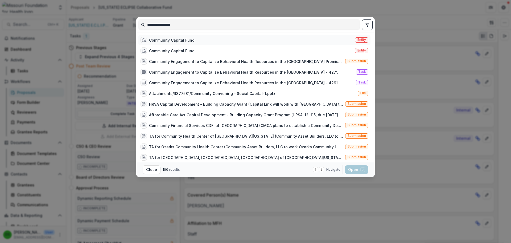
type input "**********"
click at [194, 40] on div "Community Capital Fund Entity" at bounding box center [254, 40] width 232 height 11
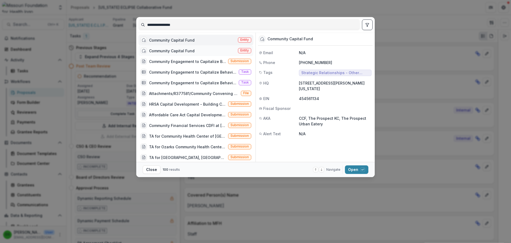
click at [190, 47] on div "Community Capital Fund Entity" at bounding box center [195, 50] width 115 height 11
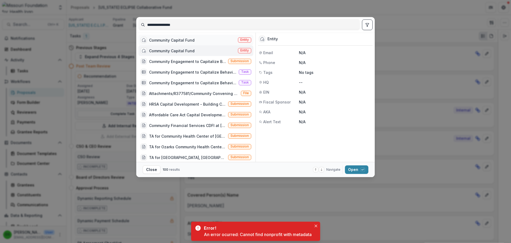
click at [191, 40] on div "Community Capital Fund" at bounding box center [172, 40] width 46 height 6
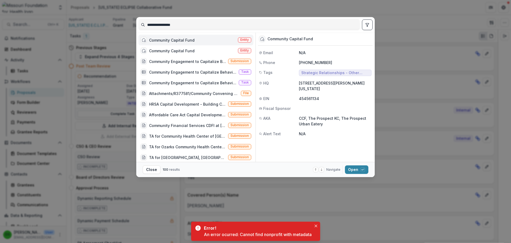
click at [191, 40] on div "Community Capital Fund" at bounding box center [172, 40] width 46 height 6
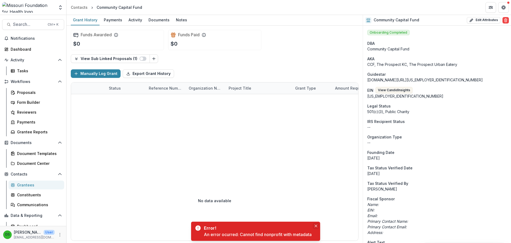
click at [317, 225] on icon "Close" at bounding box center [316, 225] width 3 height 3
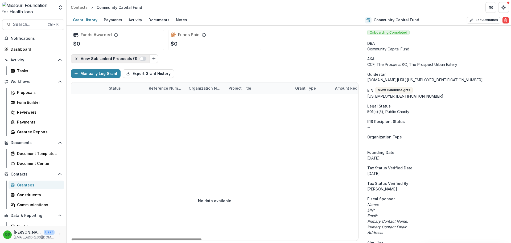
click at [140, 58] on span "button" at bounding box center [141, 58] width 3 height 3
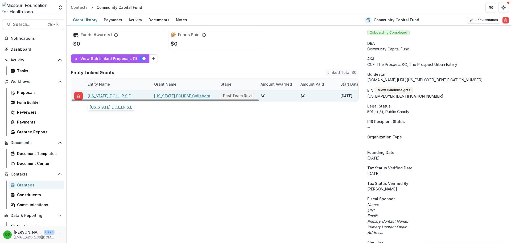
click at [105, 94] on link "[US_STATE] E.C.L.I.P.S.E" at bounding box center [109, 96] width 43 height 6
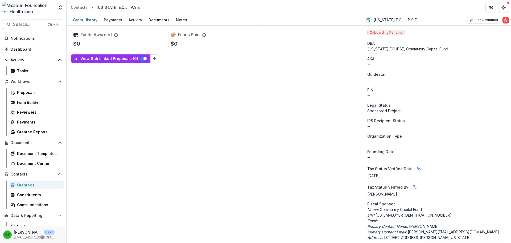
click at [143, 59] on span "button" at bounding box center [144, 58] width 3 height 3
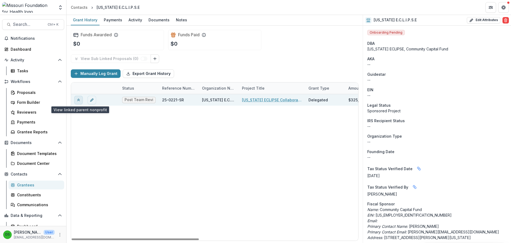
click at [77, 101] on icon "View linked parent" at bounding box center [78, 100] width 4 height 4
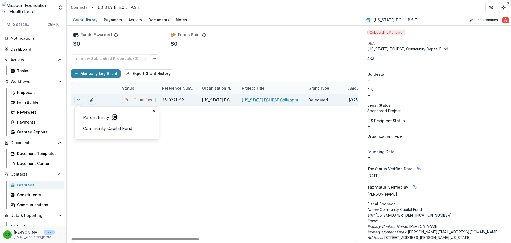
click at [77, 101] on icon "View linked parent" at bounding box center [78, 100] width 4 height 4
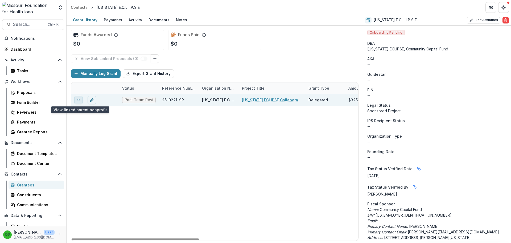
click at [80, 99] on icon "View linked parent" at bounding box center [78, 100] width 4 height 4
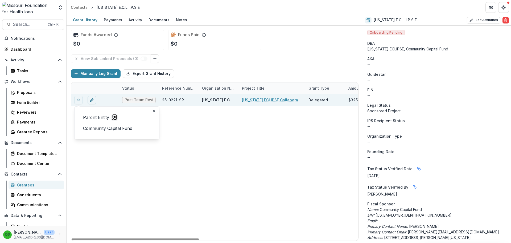
click at [80, 99] on icon "View linked parent" at bounding box center [78, 100] width 4 height 4
click at [257, 98] on link "[US_STATE] ECLIPSE Collaborative Fund" at bounding box center [272, 100] width 60 height 6
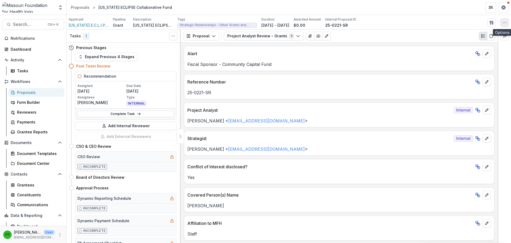
click at [503, 21] on icon "button" at bounding box center [505, 22] width 4 height 4
click at [475, 36] on button "Edit Attributes" at bounding box center [479, 34] width 57 height 9
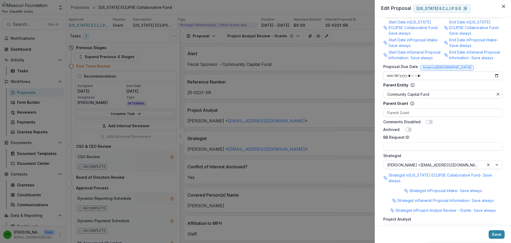
scroll to position [479, 0]
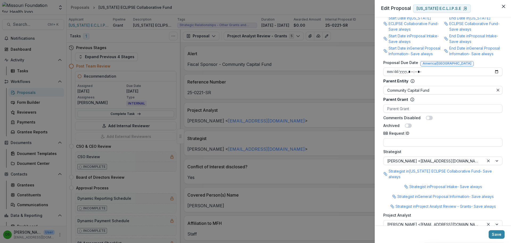
click at [213, 63] on div "**********" at bounding box center [255, 121] width 511 height 243
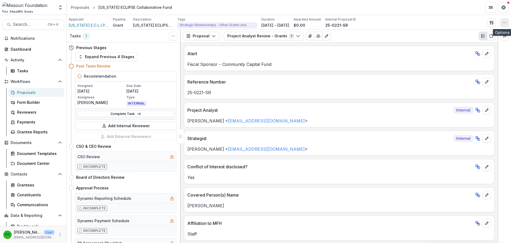
click at [502, 22] on button "button" at bounding box center [504, 22] width 9 height 9
click at [473, 34] on button "Edit Attributes" at bounding box center [479, 34] width 57 height 9
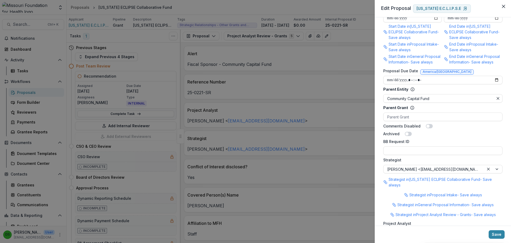
scroll to position [506, 0]
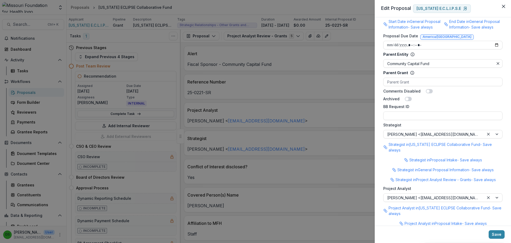
click at [307, 119] on div "**********" at bounding box center [255, 121] width 511 height 243
